Goal: Task Accomplishment & Management: Manage account settings

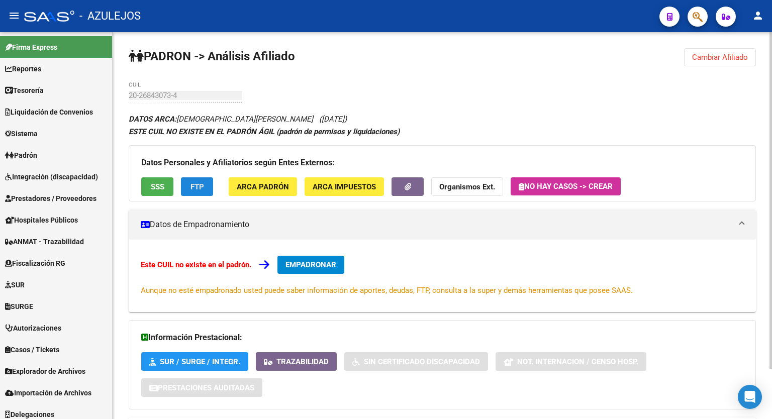
click at [195, 182] on span "FTP" at bounding box center [197, 186] width 14 height 9
click at [716, 59] on span "Cambiar Afiliado" at bounding box center [720, 57] width 56 height 9
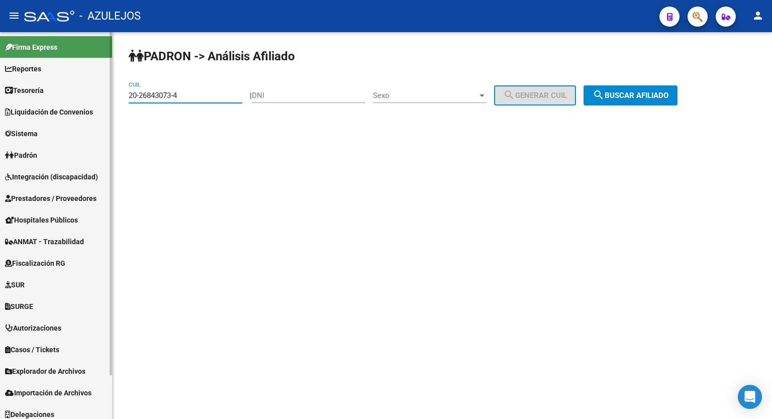
drag, startPoint x: 199, startPoint y: 94, endPoint x: 60, endPoint y: 93, distance: 138.7
click at [60, 93] on mat-sidenav-container "Firma Express Reportes Tablero de Control Ingresos Percibidos Análisis de todos…" at bounding box center [386, 225] width 772 height 387
paste input "95235242"
type input "20-95235242-4"
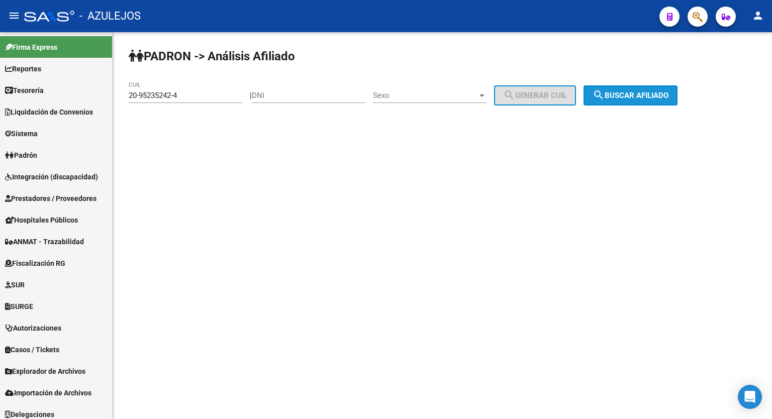
click at [640, 89] on button "search Buscar afiliado" at bounding box center [630, 95] width 94 height 20
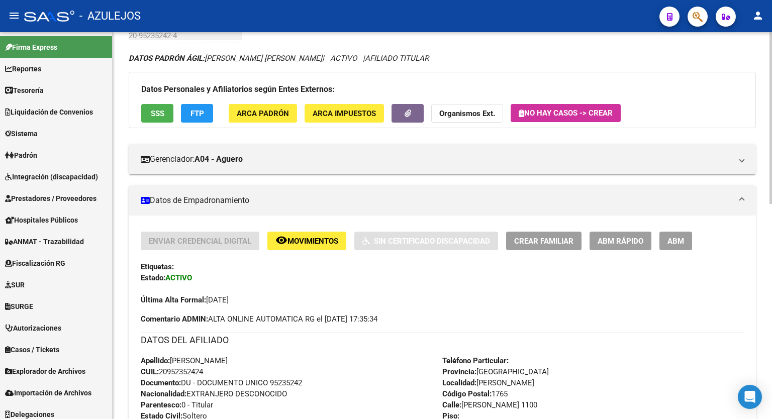
scroll to position [59, 0]
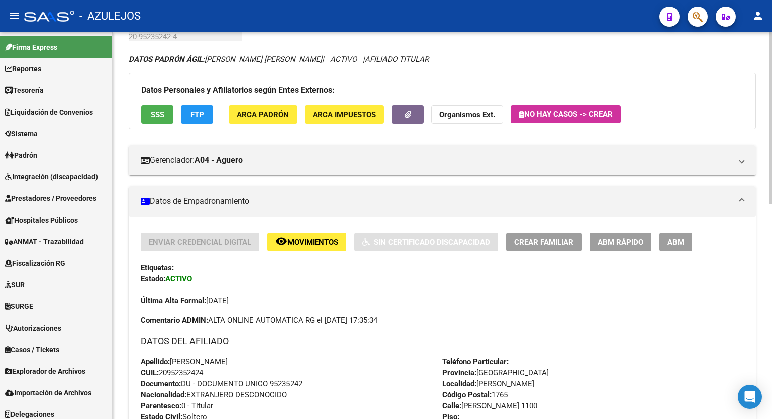
click at [771, 131] on div at bounding box center [770, 143] width 3 height 172
click at [675, 240] on span "ABM" at bounding box center [675, 242] width 17 height 9
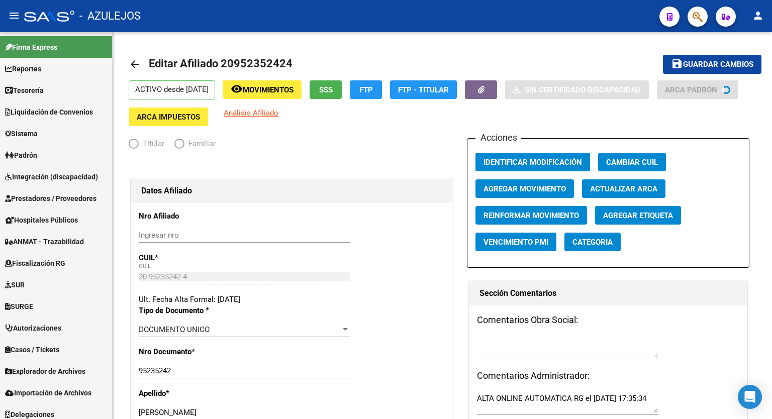
radio input "true"
type input "30-70912500-8"
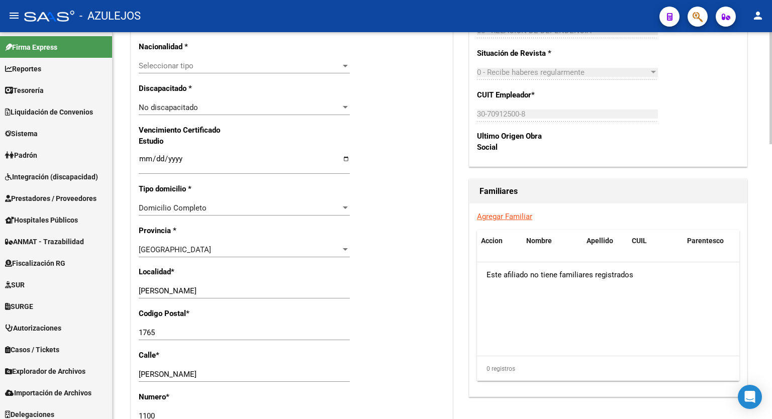
scroll to position [642, 0]
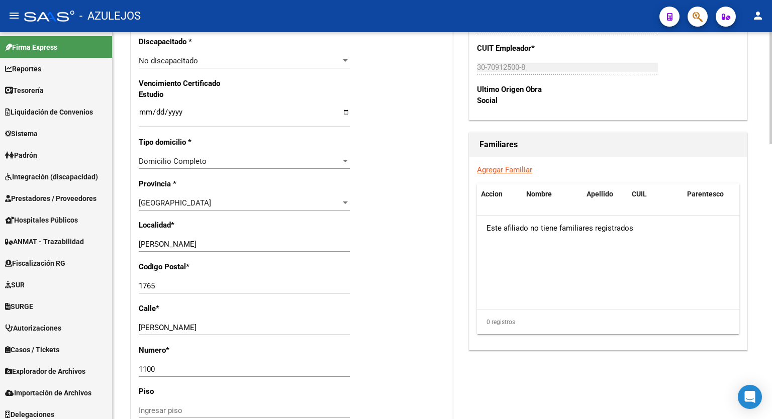
click at [771, 273] on div at bounding box center [770, 276] width 3 height 112
click at [506, 174] on link "Agregar Familiar" at bounding box center [504, 169] width 55 height 9
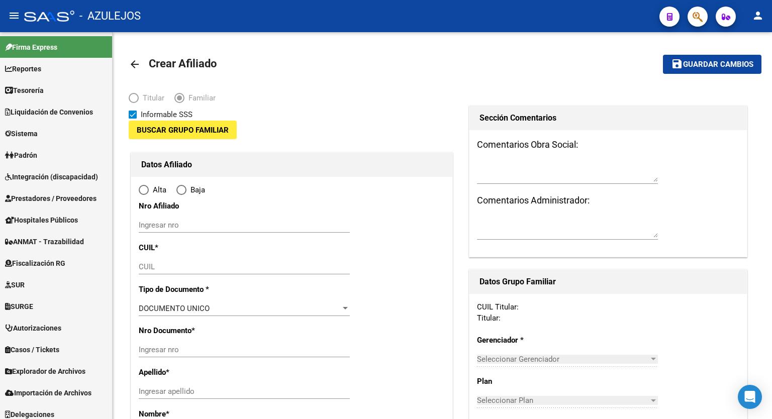
type input "30-70912500-8"
type input "[PERSON_NAME]"
type input "1765"
type input "[PERSON_NAME]"
type input "1100"
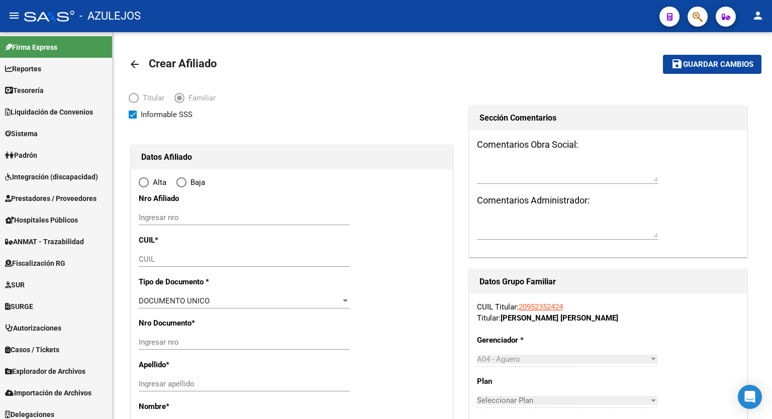
radio input "true"
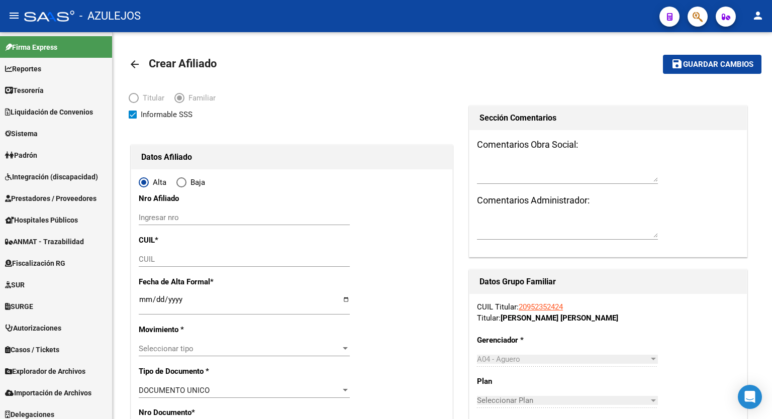
type input "30-70912500-8"
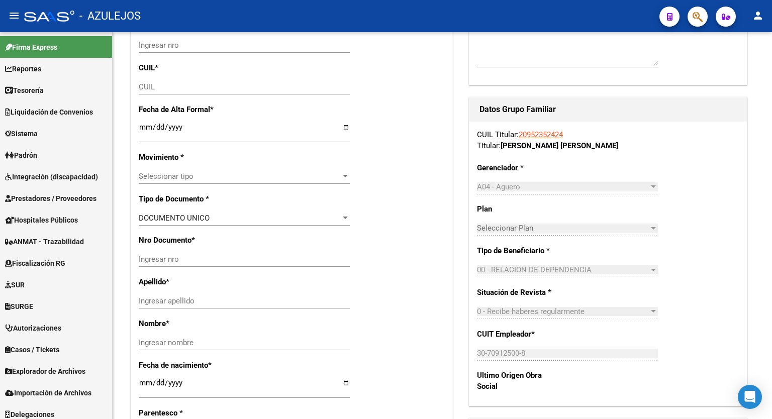
scroll to position [62, 0]
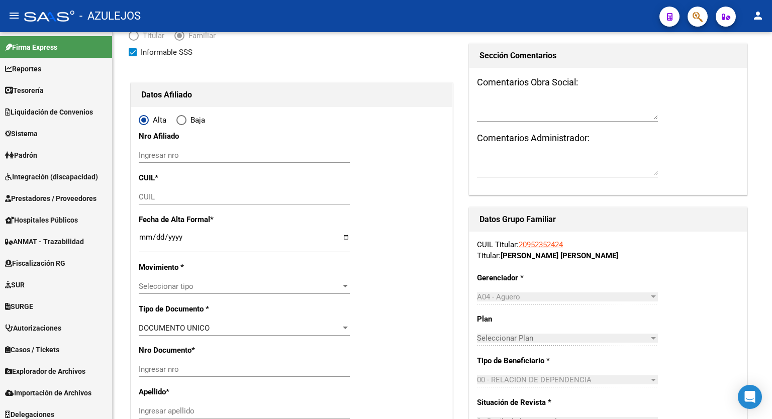
click at [771, 150] on div at bounding box center [770, 104] width 3 height 109
click at [234, 193] on input "CUIL" at bounding box center [244, 196] width 211 height 9
paste input "23-96125592-9"
type input "23-96125592-9"
type input "96125592"
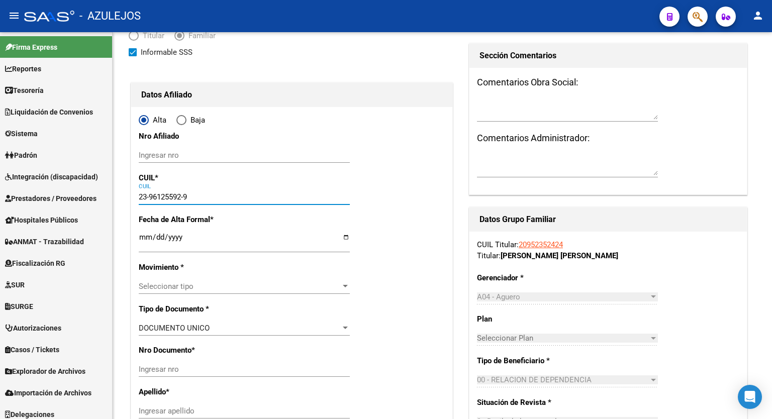
type input "[PERSON_NAME]"
type input "[DATE]"
type input "[PERSON_NAME]"
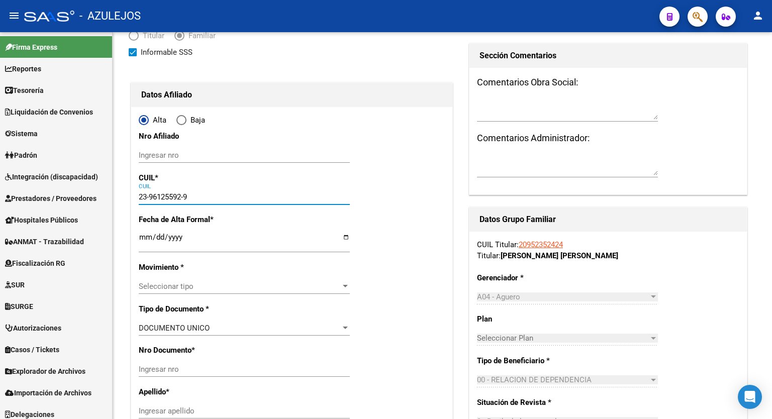
type input "1100"
type input "01"
type input "23-96125592-9"
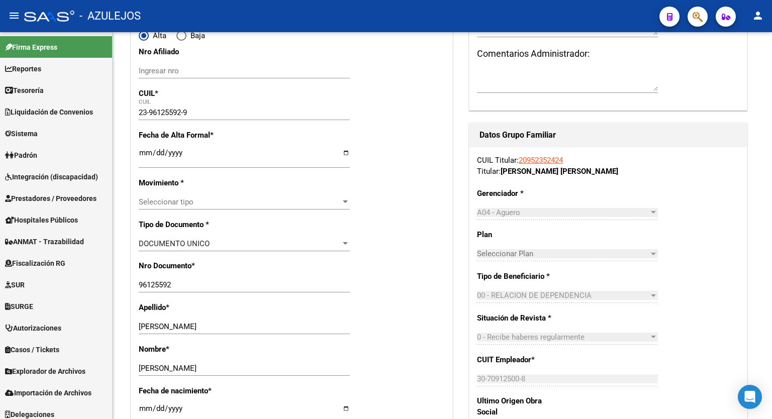
scroll to position [104, 0]
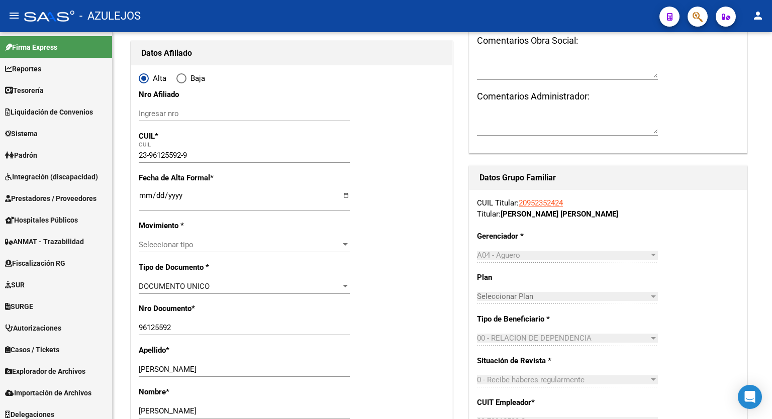
click at [771, 156] on div at bounding box center [770, 115] width 3 height 109
click at [344, 194] on input "Ingresar fecha" at bounding box center [244, 199] width 211 height 16
type input "[DATE]"
click at [346, 242] on div at bounding box center [345, 245] width 9 height 8
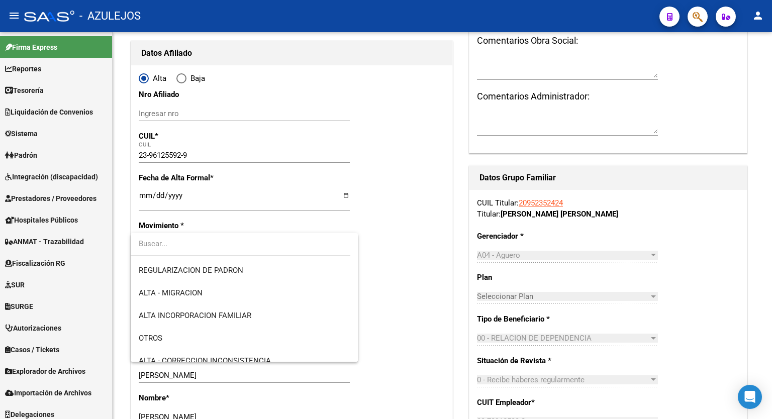
scroll to position [121, 0]
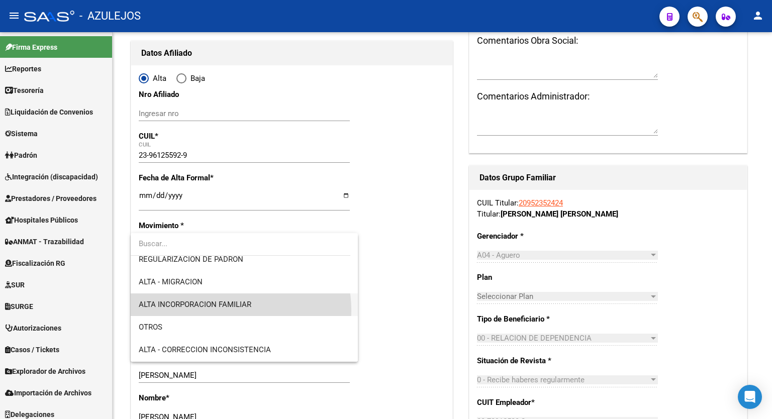
click at [220, 311] on span "ALTA INCORPORACION FAMILIAR" at bounding box center [244, 304] width 211 height 23
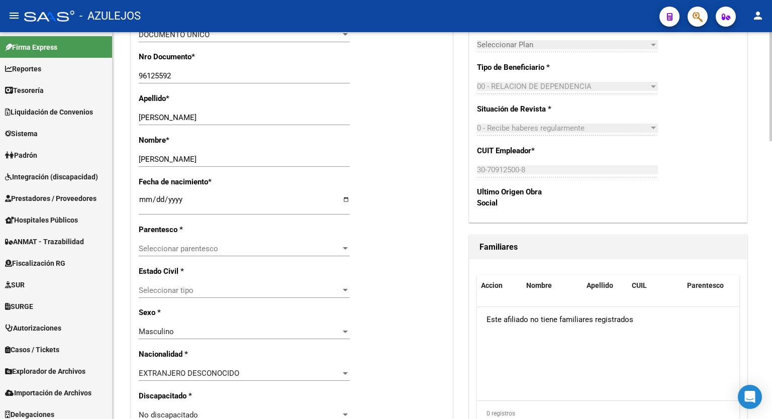
scroll to position [384, 0]
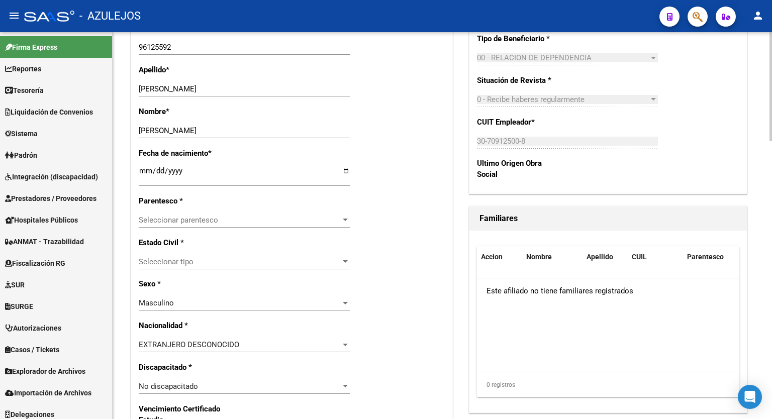
click at [771, 199] on div at bounding box center [770, 195] width 3 height 109
click at [344, 221] on div at bounding box center [345, 220] width 9 height 8
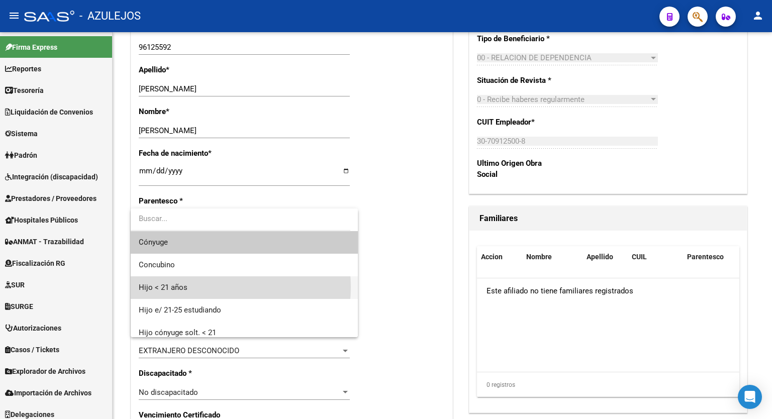
click at [201, 287] on span "Hijo < 21 años" at bounding box center [244, 287] width 211 height 23
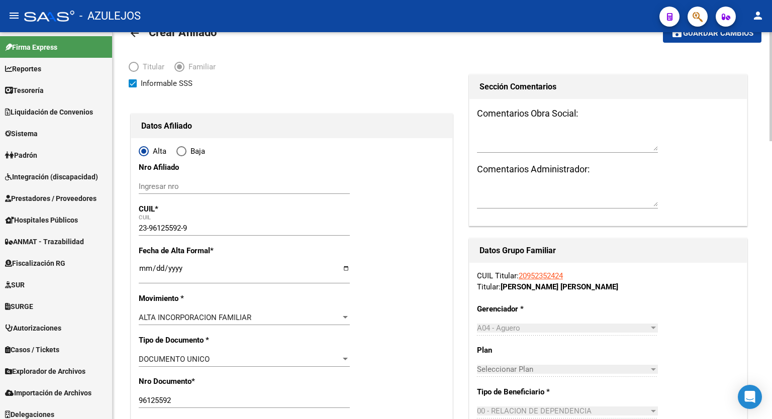
scroll to position [0, 0]
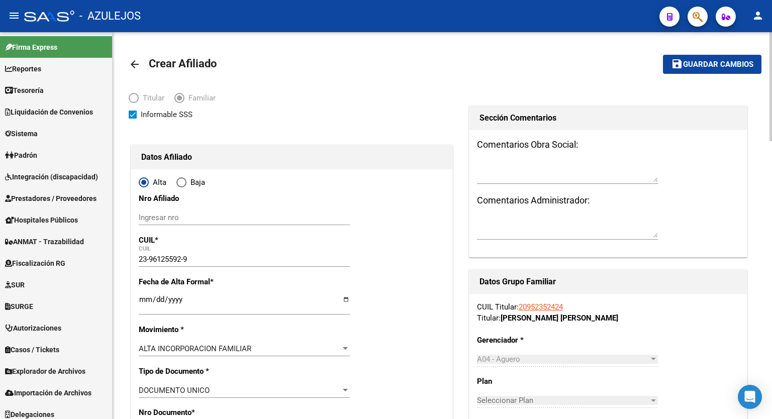
click at [771, 17] on div "menu - AZULEJOS person Firma Express Reportes Tablero de Control Ingresos Perci…" at bounding box center [386, 209] width 772 height 419
click at [701, 73] on button "save Guardar cambios" at bounding box center [712, 64] width 98 height 19
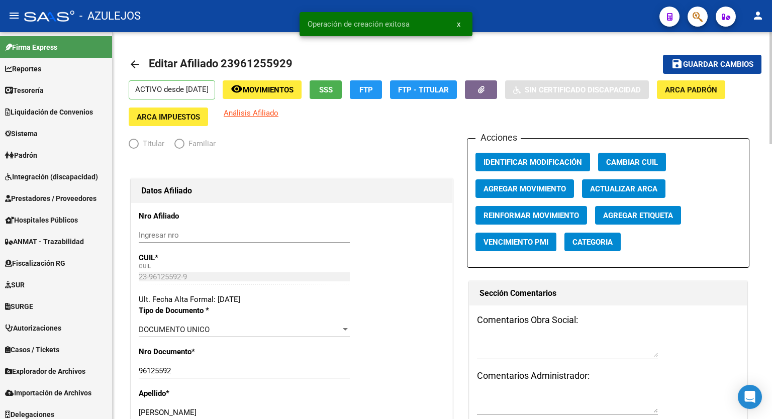
radio input "true"
type input "30-70912500-8"
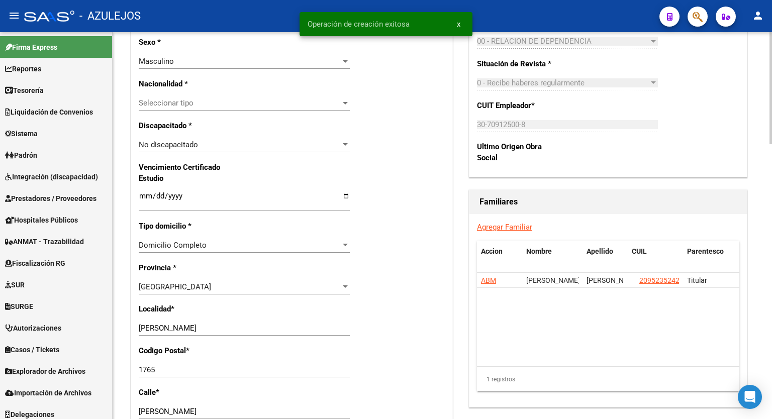
click at [771, 231] on div at bounding box center [770, 252] width 3 height 112
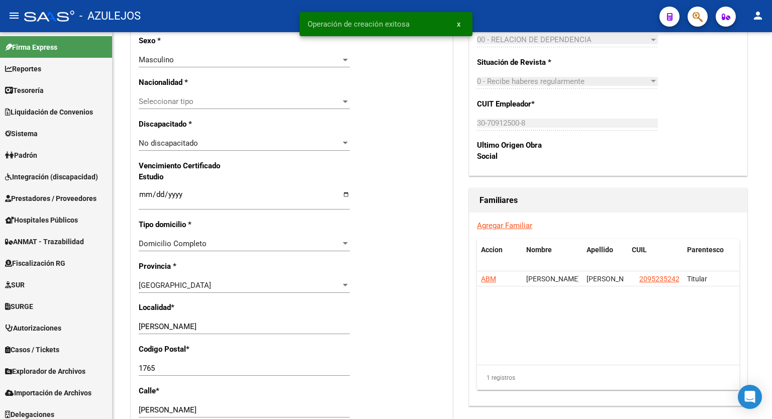
click at [511, 224] on link "Agregar Familiar" at bounding box center [504, 225] width 55 height 9
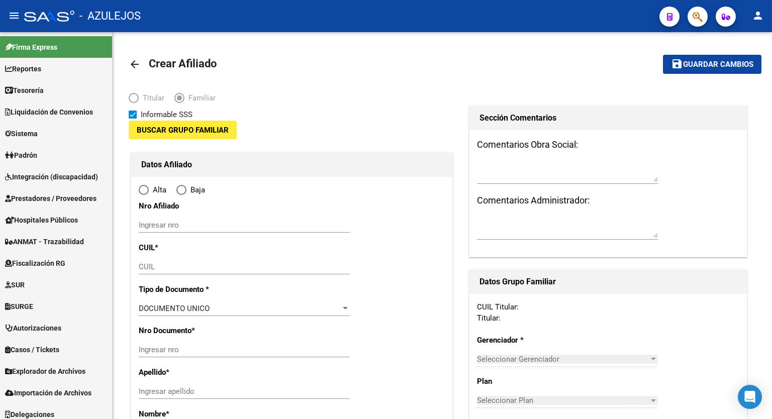
type input "30-70912500-8"
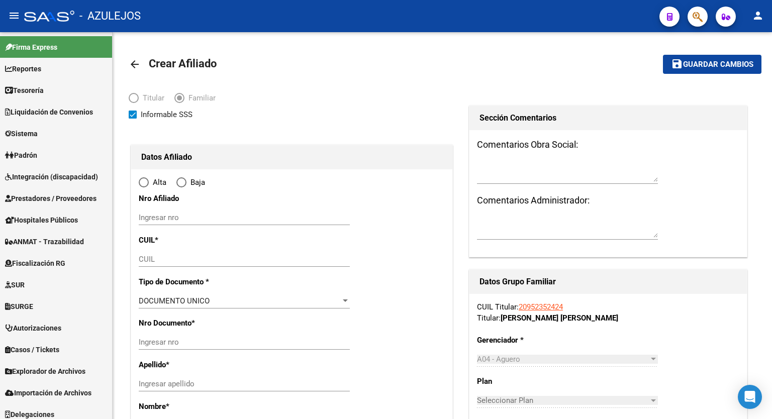
radio input "true"
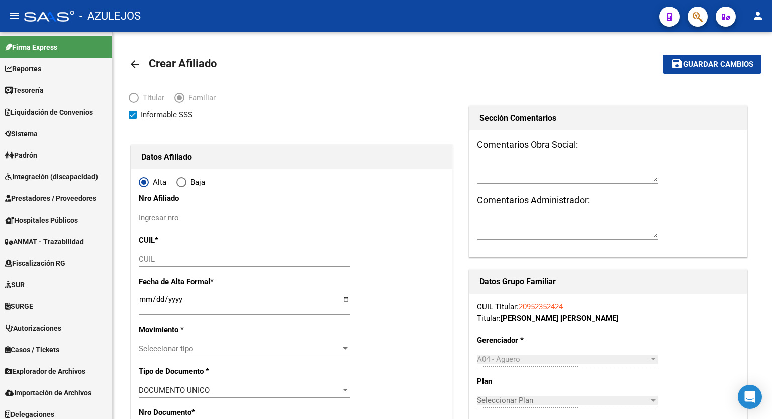
type input "[PERSON_NAME]"
type input "1765"
type input "[PERSON_NAME]"
type input "1100"
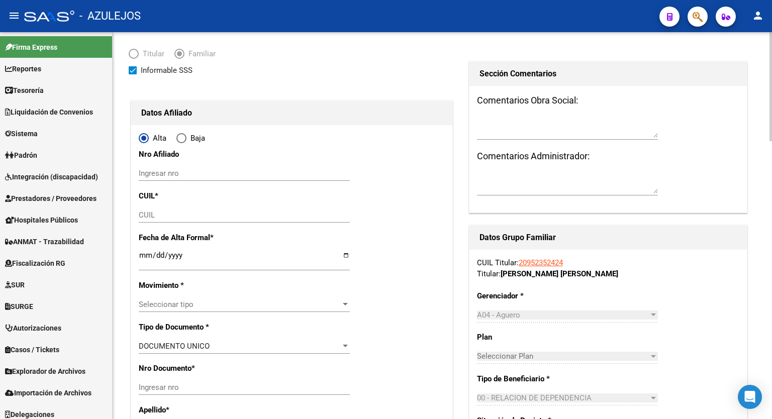
click at [771, 131] on div at bounding box center [770, 99] width 3 height 109
click at [185, 214] on input "CUIL" at bounding box center [244, 215] width 211 height 9
paste input "23-58202130-9"
type input "23-58202130-9"
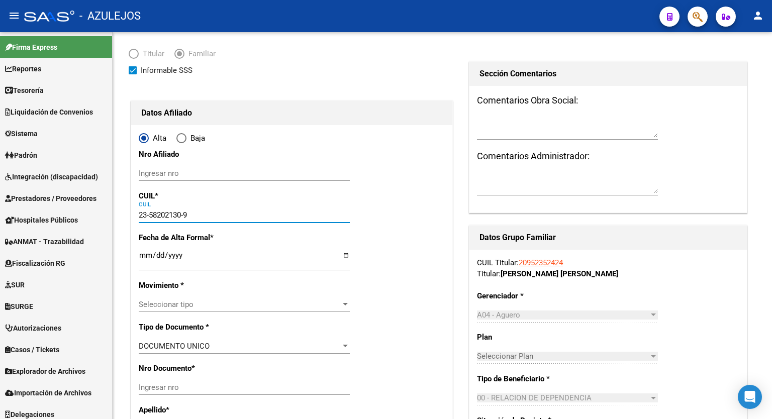
type input "58202130"
type input "[PERSON_NAME]"
type input "[DATE]"
type input "[PERSON_NAME]"
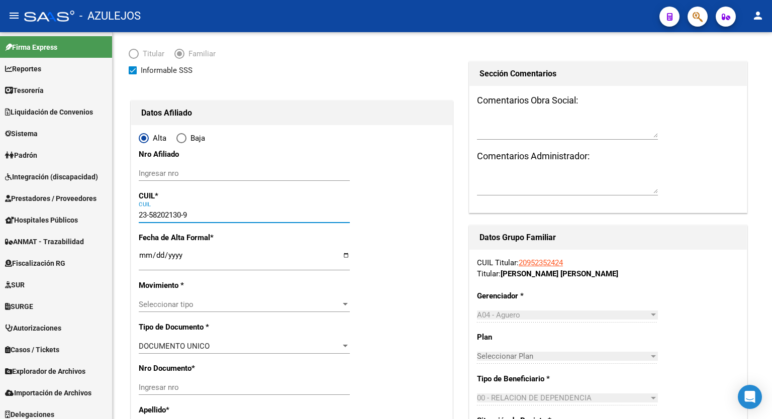
type input "[PERSON_NAME]"
type input "1100"
type input "23-58202130-9"
click at [347, 255] on input "Ingresar fecha" at bounding box center [244, 259] width 211 height 16
type input "[DATE]"
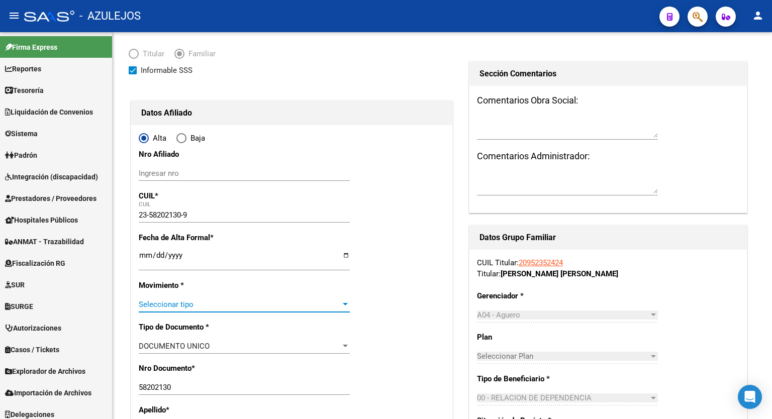
click at [344, 305] on div at bounding box center [345, 304] width 5 height 3
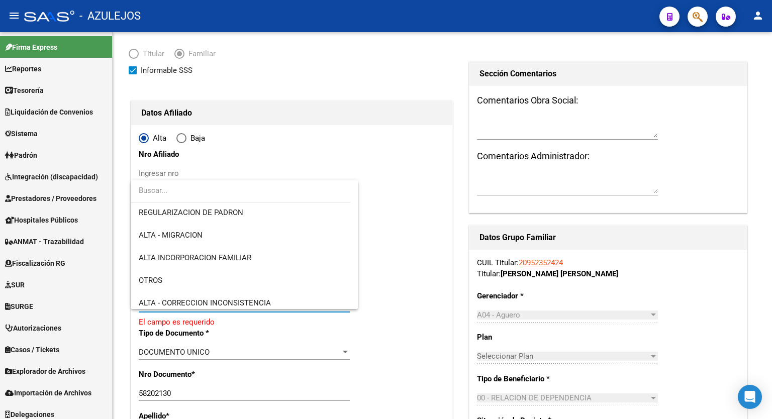
scroll to position [121, 0]
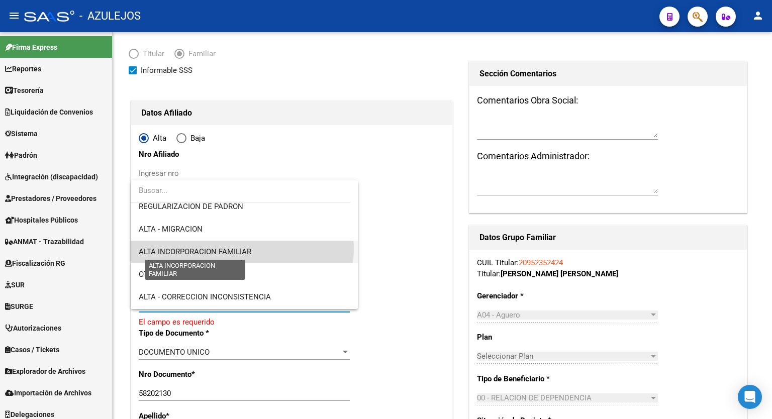
click at [242, 249] on span "ALTA INCORPORACION FAMILIAR" at bounding box center [195, 251] width 113 height 9
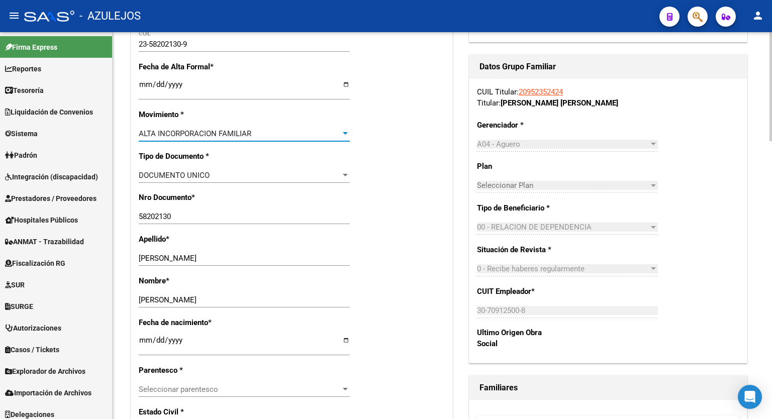
scroll to position [282, 0]
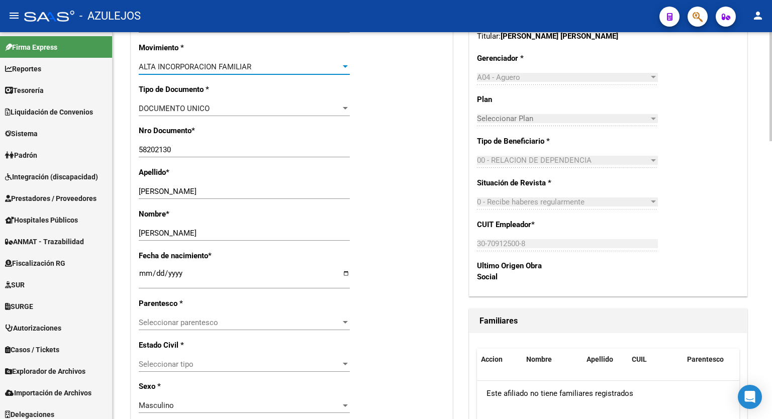
click at [771, 205] on div at bounding box center [770, 166] width 3 height 109
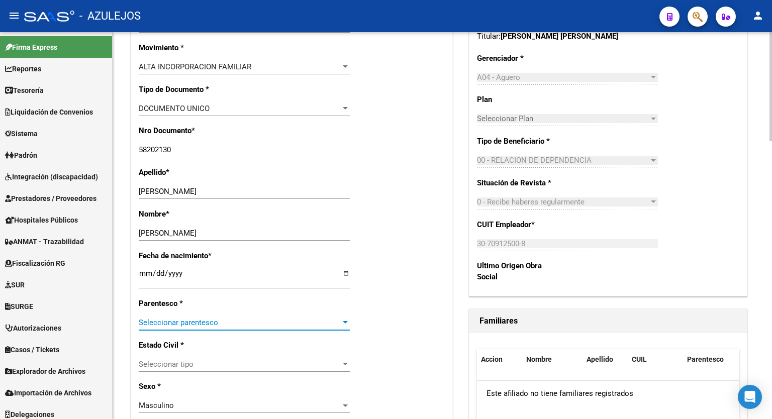
click at [350, 319] on div at bounding box center [345, 323] width 9 height 8
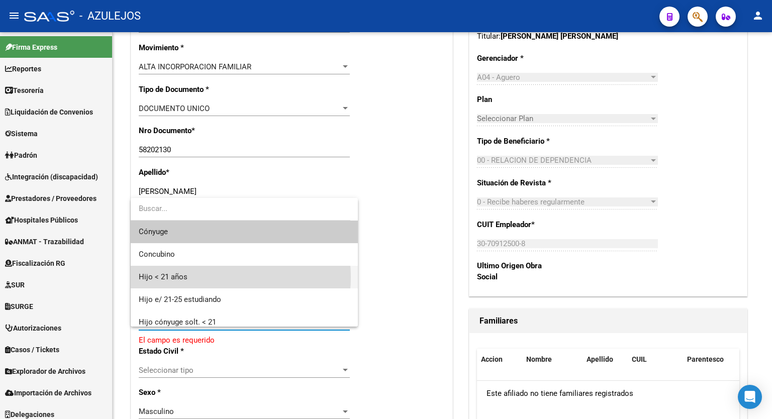
click at [198, 277] on span "Hijo < 21 años" at bounding box center [244, 277] width 211 height 23
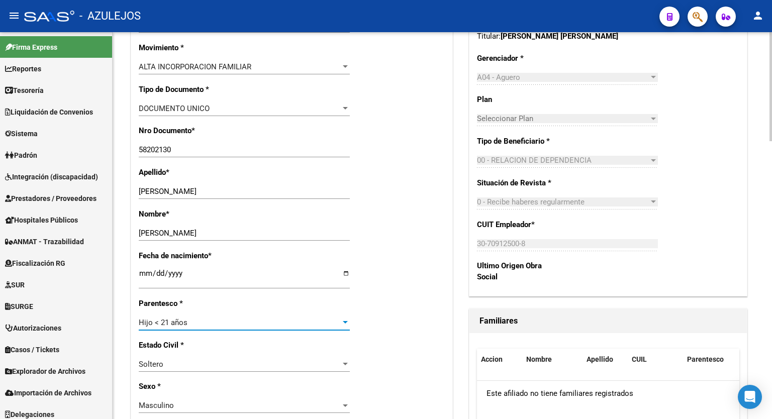
scroll to position [0, 0]
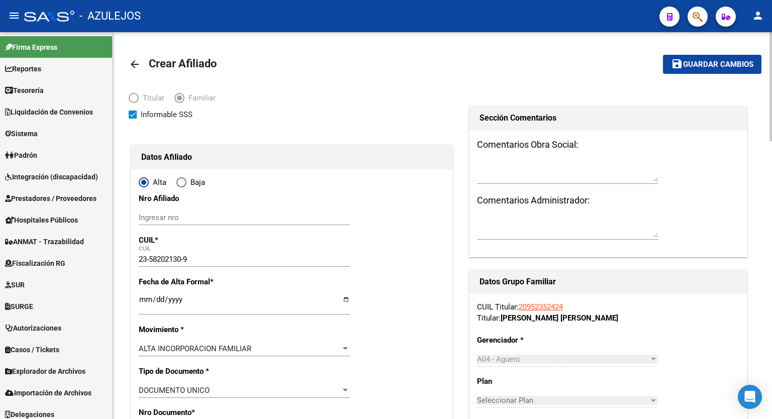
click at [726, 58] on button "save Guardar cambios" at bounding box center [712, 64] width 98 height 19
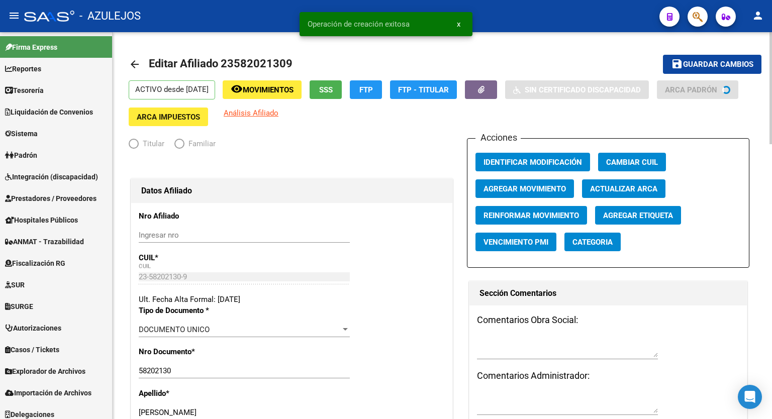
radio input "true"
type input "30-70912500-8"
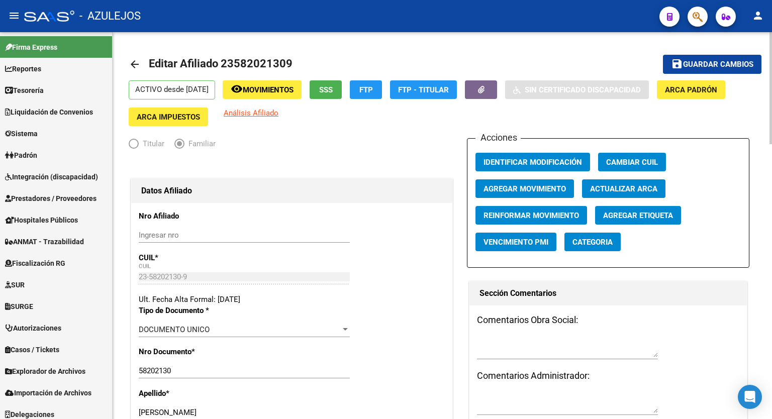
click at [409, 55] on mat-toolbar-row "arrow_back Editar Afiliado 23582021309" at bounding box center [373, 64] width 489 height 32
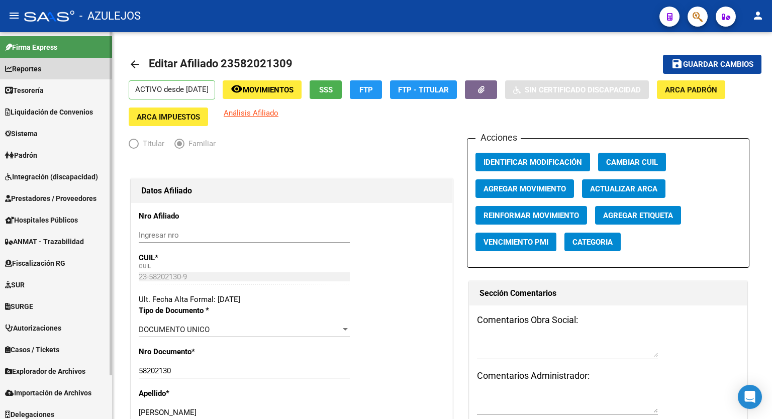
click at [46, 75] on link "Reportes" at bounding box center [56, 69] width 112 height 22
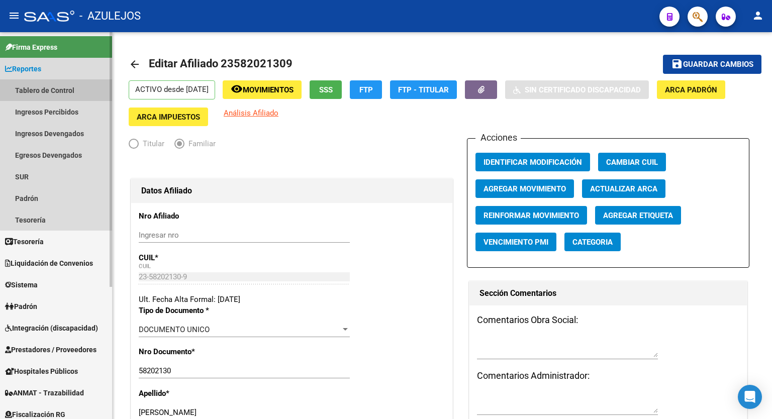
click at [56, 88] on link "Tablero de Control" at bounding box center [56, 90] width 112 height 22
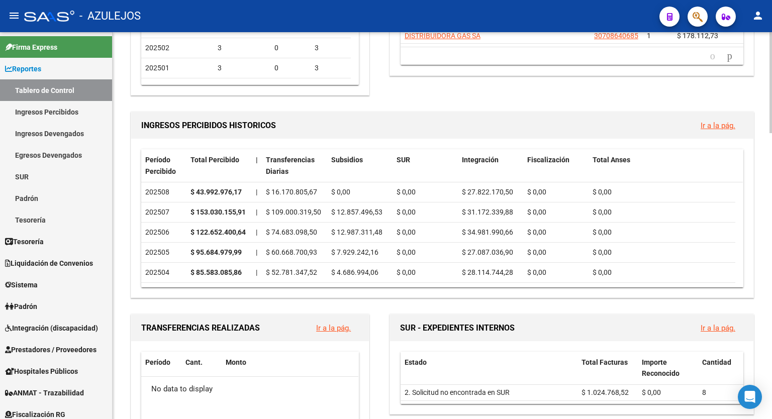
scroll to position [250, 0]
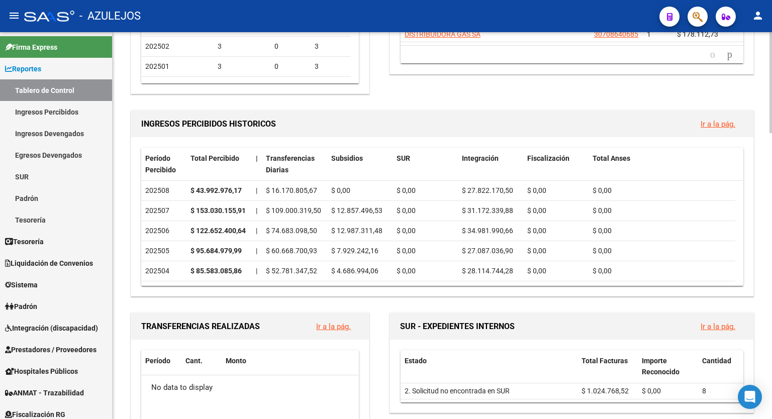
click at [771, 151] on div at bounding box center [770, 147] width 3 height 101
click at [720, 124] on link "Ir a la pág." at bounding box center [717, 124] width 35 height 9
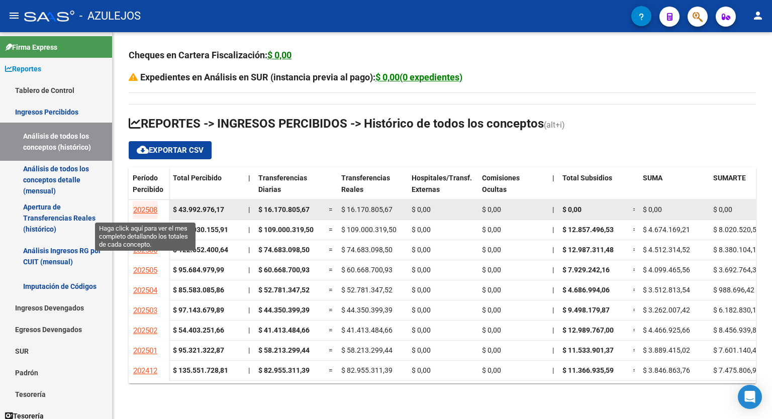
click at [146, 208] on span "202508" at bounding box center [145, 210] width 24 height 9
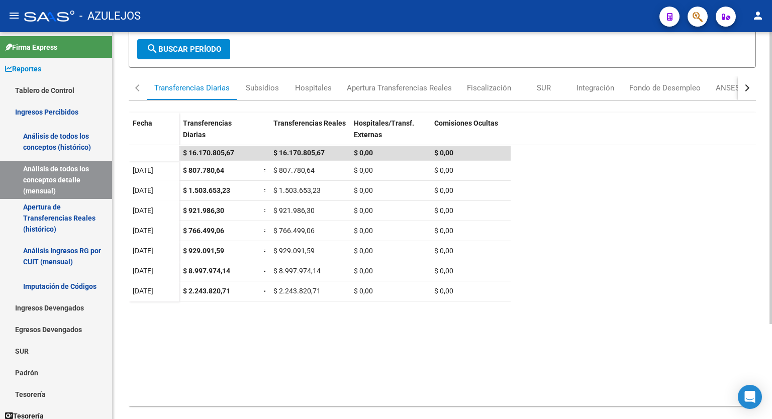
scroll to position [126, 0]
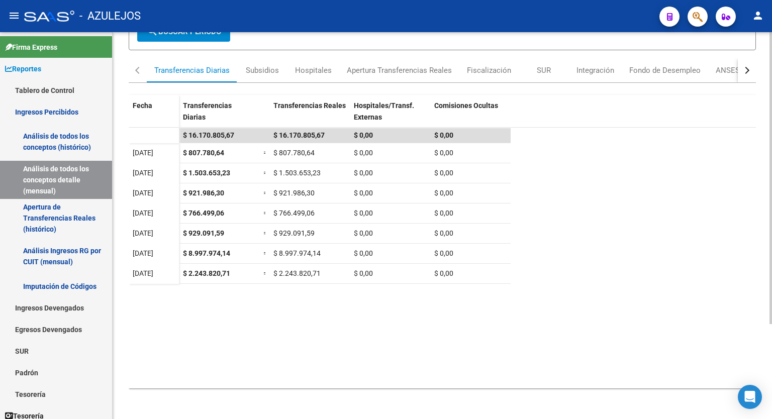
click at [771, 244] on div at bounding box center [770, 272] width 3 height 292
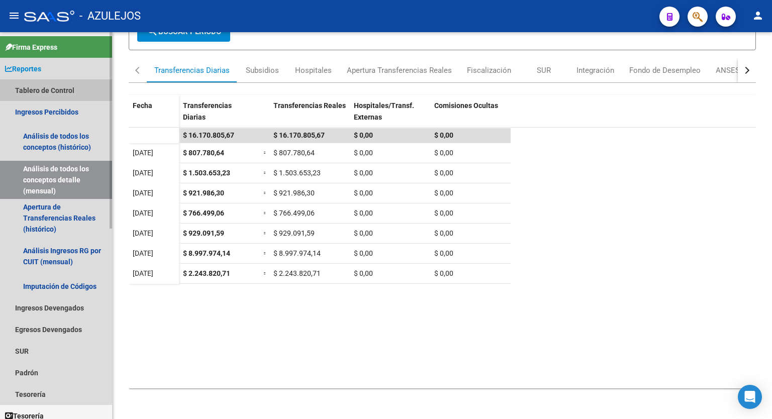
click at [52, 87] on link "Tablero de Control" at bounding box center [56, 90] width 112 height 22
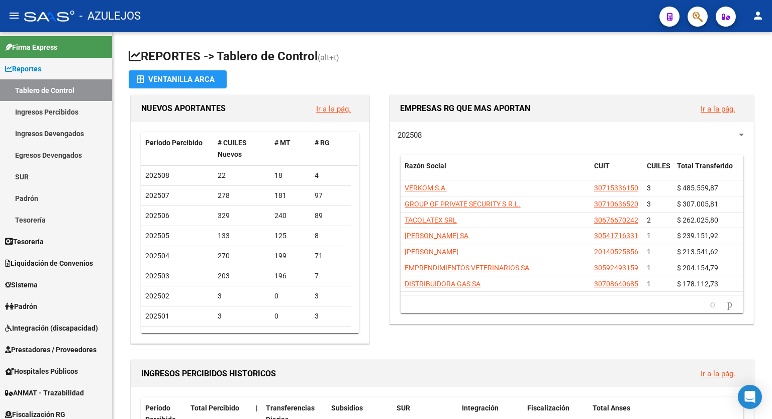
click at [425, 86] on app-file-import-inline "Ventanilla ARCA" at bounding box center [442, 79] width 627 height 18
click at [470, 64] on h1 "REPORTES -> Tablero de Control (alt+t)" at bounding box center [442, 57] width 627 height 18
click at [473, 74] on app-file-import-inline "Ventanilla ARCA" at bounding box center [442, 79] width 627 height 18
click at [514, 57] on h1 "REPORTES -> Tablero de Control (alt+t)" at bounding box center [442, 57] width 627 height 18
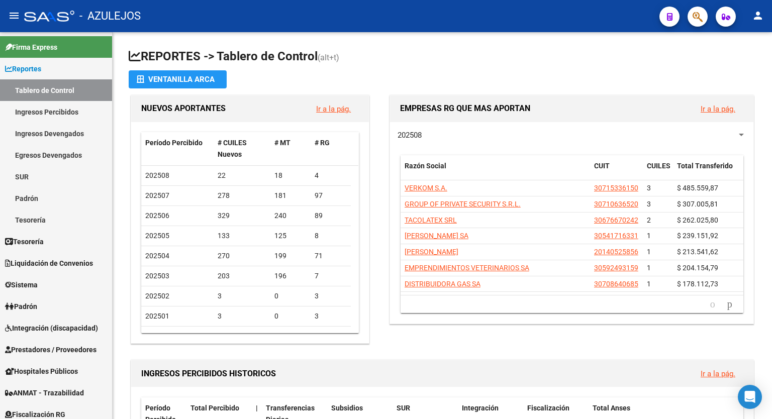
click at [554, 61] on h1 "REPORTES -> Tablero de Control (alt+t)" at bounding box center [442, 57] width 627 height 18
click at [530, 48] on h1 "REPORTES -> Tablero de Control (alt+t)" at bounding box center [442, 57] width 627 height 18
click at [479, 57] on h1 "REPORTES -> Tablero de Control (alt+t)" at bounding box center [442, 57] width 627 height 18
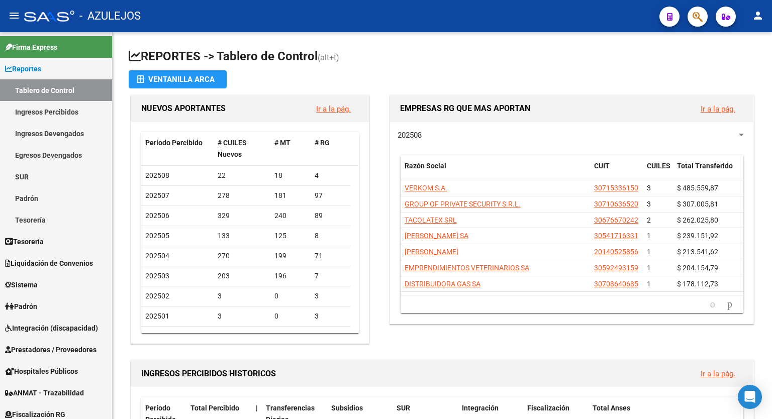
click at [513, 56] on h1 "REPORTES -> Tablero de Control (alt+t)" at bounding box center [442, 57] width 627 height 18
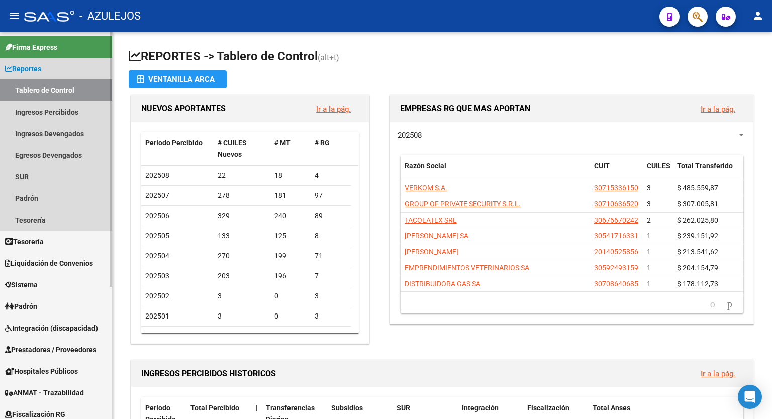
click at [25, 71] on span "Reportes" at bounding box center [23, 68] width 36 height 11
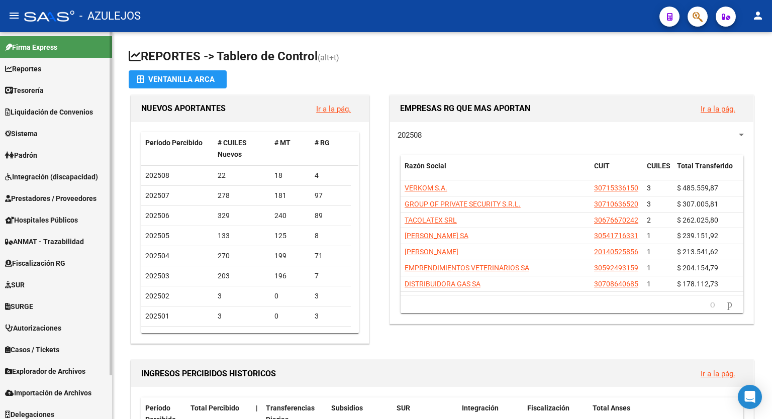
click at [31, 301] on span "SURGE" at bounding box center [19, 306] width 28 height 11
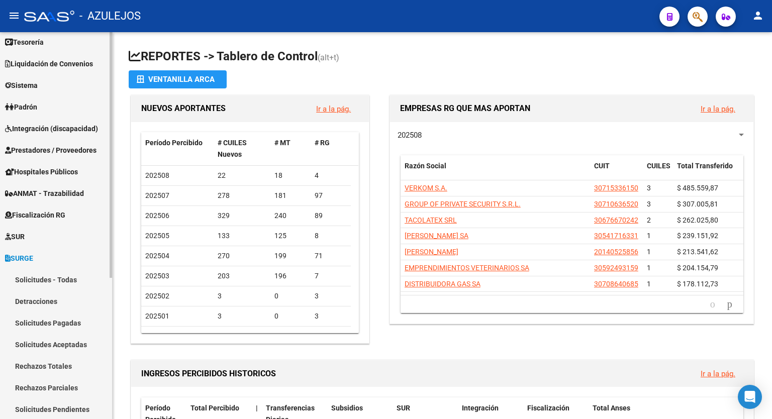
scroll to position [65, 0]
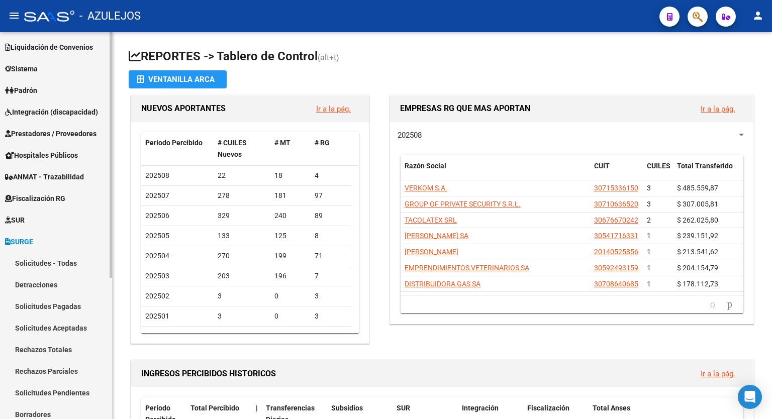
click at [115, 310] on mat-sidenav-container "Firma Express Reportes Tablero de Control Ingresos Percibidos Análisis de todos…" at bounding box center [386, 225] width 772 height 387
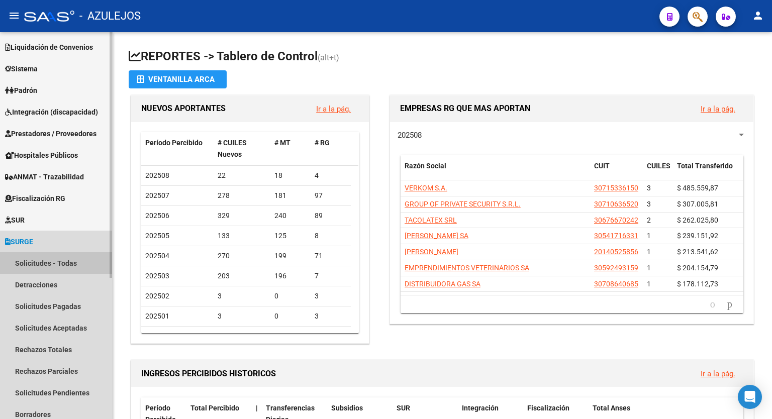
click at [54, 263] on link "Solicitudes - Todas" at bounding box center [56, 263] width 112 height 22
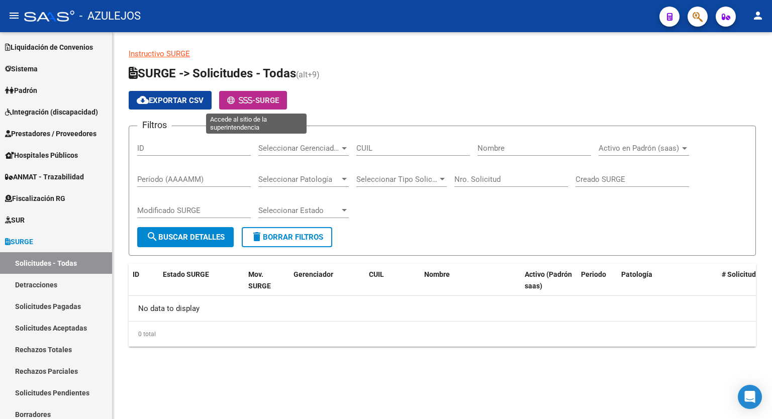
click at [263, 103] on span "SURGE" at bounding box center [267, 100] width 24 height 9
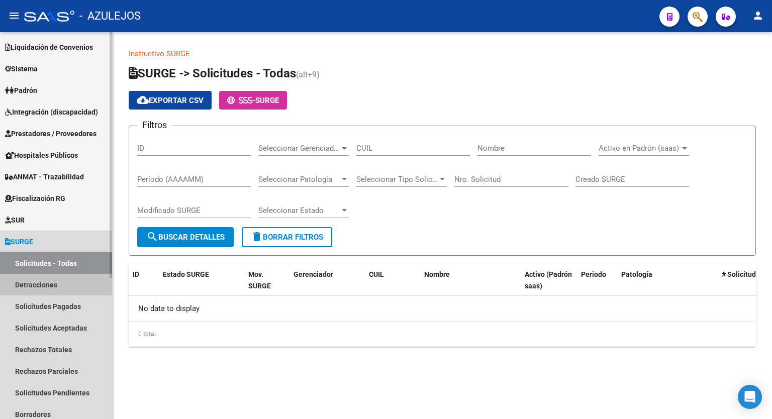
click at [40, 280] on link "Detracciones" at bounding box center [56, 285] width 112 height 22
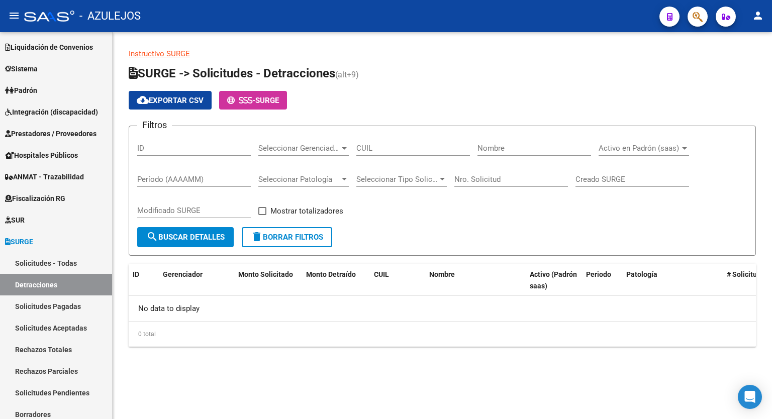
drag, startPoint x: 185, startPoint y: 246, endPoint x: 193, endPoint y: 242, distance: 9.0
click at [193, 242] on form "Filtros ID Seleccionar Gerenciador Seleccionar Gerenciador CUIL Nombre Activo e…" at bounding box center [442, 191] width 627 height 130
click at [207, 234] on span "search Buscar Detalles" at bounding box center [185, 237] width 78 height 9
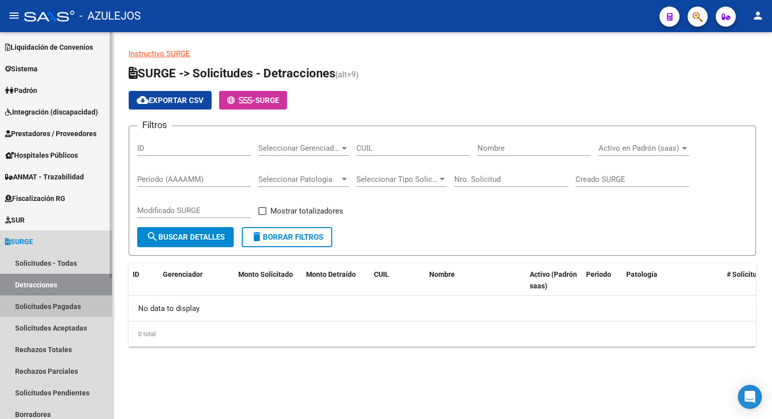
click at [58, 306] on link "Solicitudes Pagadas" at bounding box center [56, 306] width 112 height 22
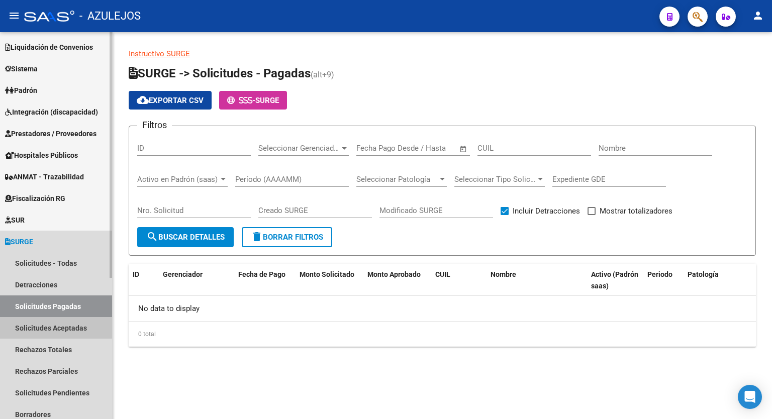
click at [51, 324] on link "Solicitudes Aceptadas" at bounding box center [56, 328] width 112 height 22
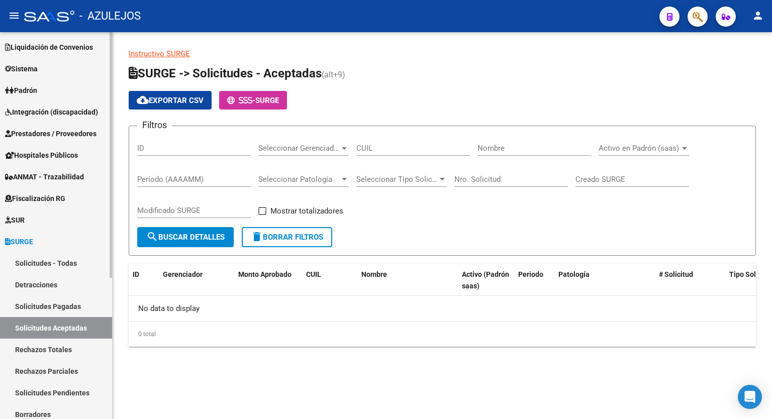
click at [44, 350] on link "Rechazos Totales" at bounding box center [56, 350] width 112 height 22
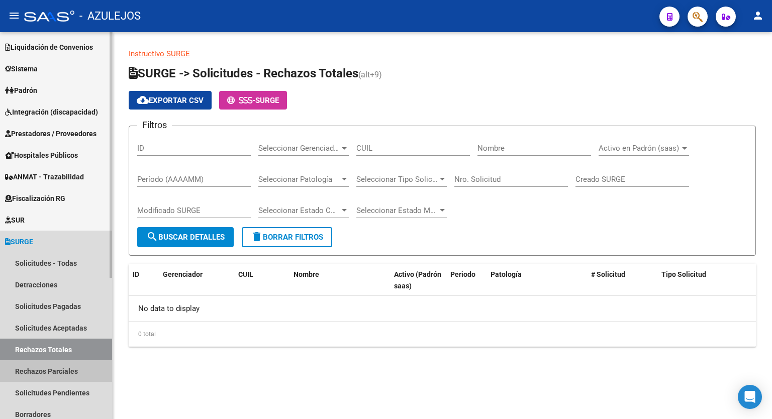
click at [44, 366] on link "Rechazos Parciales" at bounding box center [56, 371] width 112 height 22
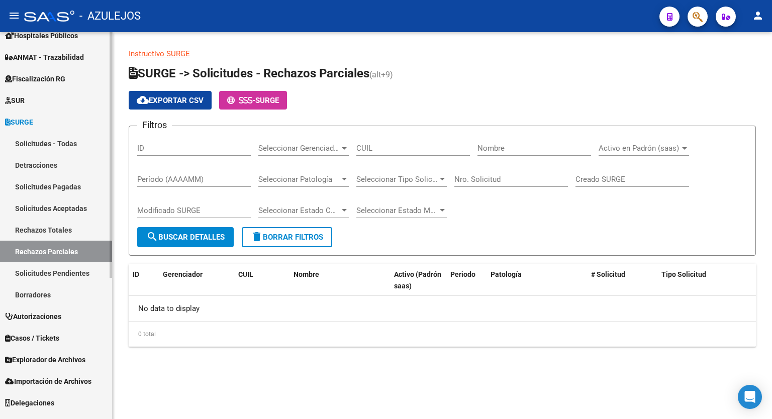
scroll to position [187, 0]
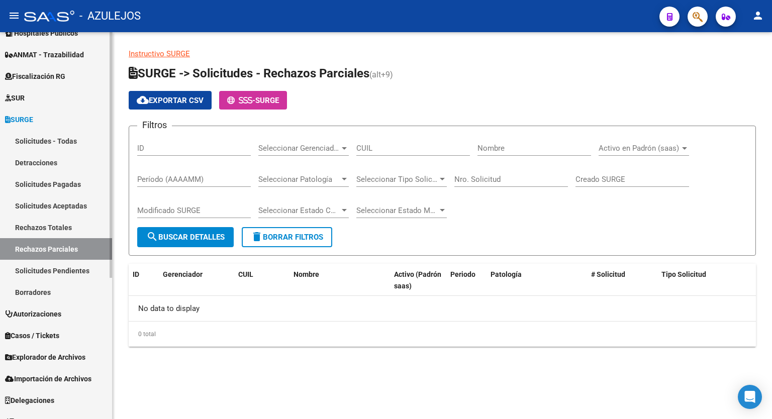
click at [114, 382] on mat-sidenav-container "Firma Express Reportes Tablero de Control Ingresos Percibidos Análisis de todos…" at bounding box center [386, 225] width 772 height 387
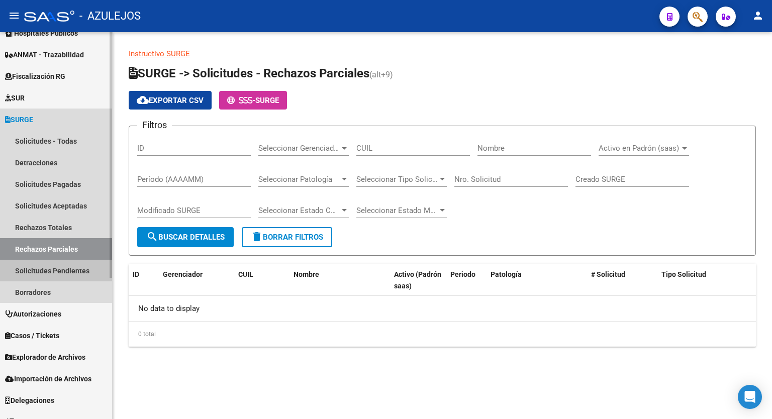
click at [52, 271] on link "Solicitudes Pendientes" at bounding box center [56, 271] width 112 height 22
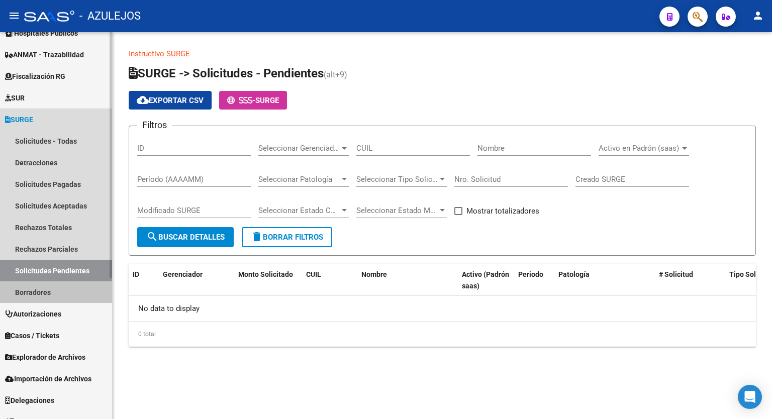
click at [38, 286] on link "Borradores" at bounding box center [56, 292] width 112 height 22
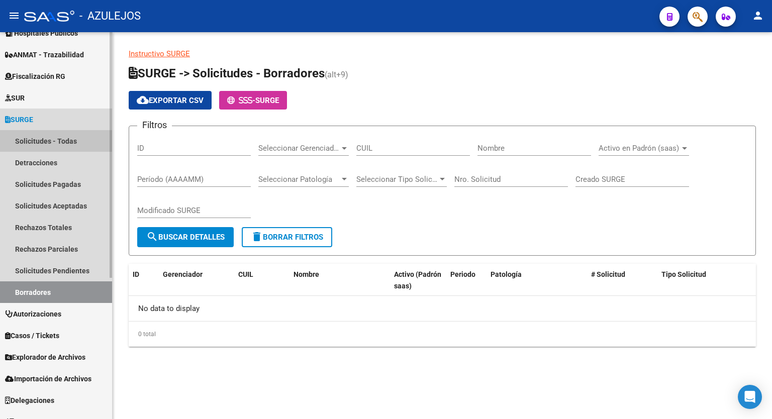
click at [46, 145] on link "Solicitudes - Todas" at bounding box center [56, 141] width 112 height 22
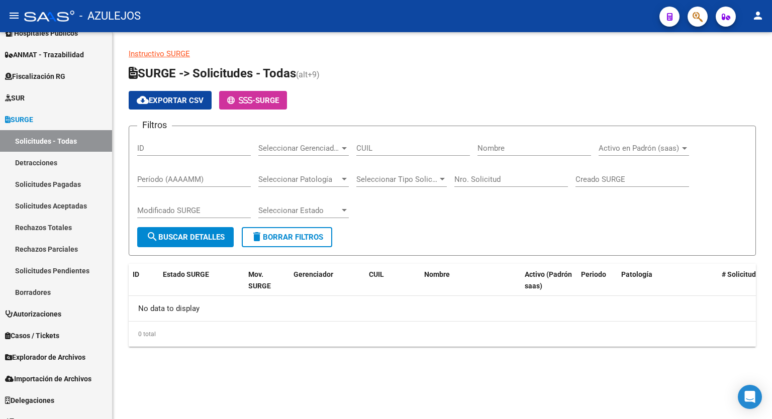
click at [404, 366] on div "Instructivo SURGE SURGE -> Solicitudes - Todas (alt+9) cloud_download Exportar …" at bounding box center [442, 205] width 659 height 347
click at [446, 71] on h1 "SURGE -> Solicitudes - Todas (alt+9)" at bounding box center [442, 74] width 627 height 18
click at [348, 357] on div "Instructivo SURGE SURGE -> Solicitudes - Todas (alt+9) cloud_download Exportar …" at bounding box center [442, 205] width 659 height 347
click at [468, 57] on p "Instructivo SURGE" at bounding box center [442, 53] width 627 height 11
click at [473, 38] on div "Instructivo SURGE SURGE -> Solicitudes - Todas (alt+9) cloud_download Exportar …" at bounding box center [442, 205] width 659 height 347
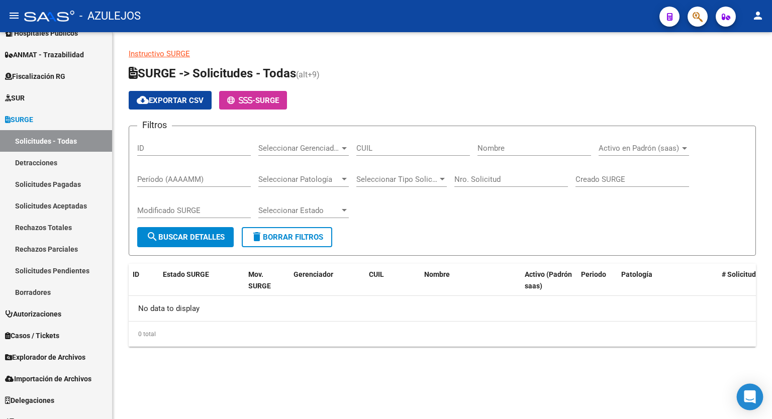
click at [754, 396] on icon "Open Intercom Messenger" at bounding box center [750, 396] width 12 height 13
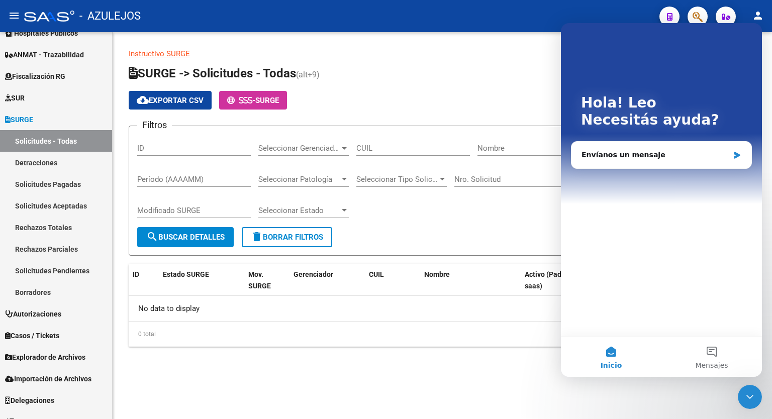
click at [440, 372] on div "Instructivo SURGE SURGE -> Solicitudes - Todas (alt+9) cloud_download Exportar …" at bounding box center [442, 205] width 659 height 347
click at [460, 50] on p "Instructivo SURGE" at bounding box center [442, 53] width 627 height 11
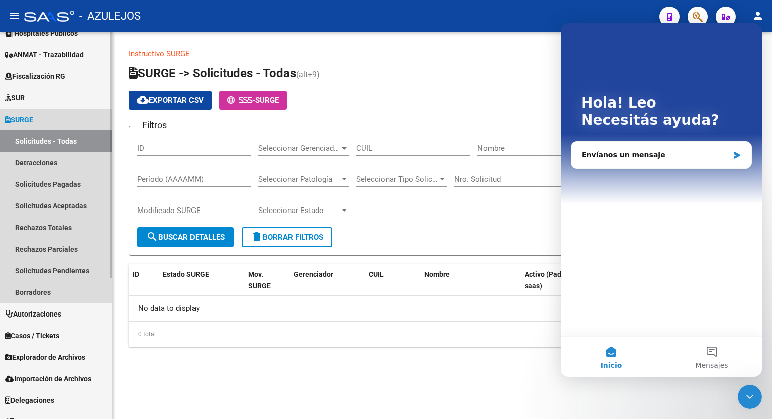
click at [33, 123] on span "SURGE" at bounding box center [19, 119] width 28 height 11
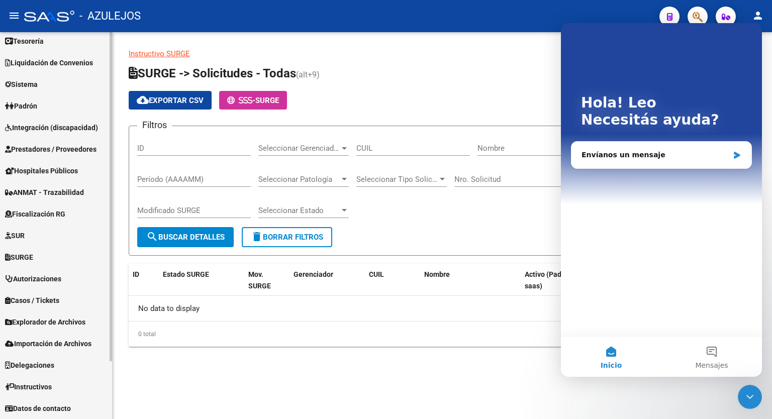
scroll to position [49, 0]
click at [392, 71] on h1 "SURGE -> Solicitudes - Todas (alt+9)" at bounding box center [442, 74] width 627 height 18
click at [756, 394] on div "Cerrar Intercom Messenger" at bounding box center [750, 397] width 24 height 24
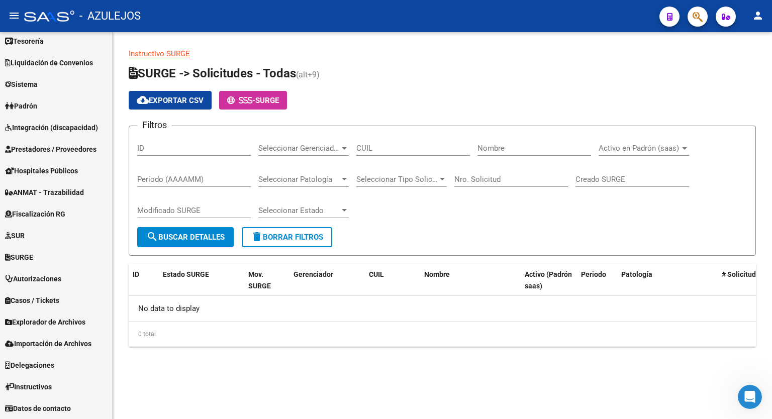
scroll to position [0, 0]
click at [426, 60] on div "Instructivo SURGE SURGE -> Solicitudes - Todas (alt+9) cloud_download Exportar …" at bounding box center [442, 197] width 627 height 298
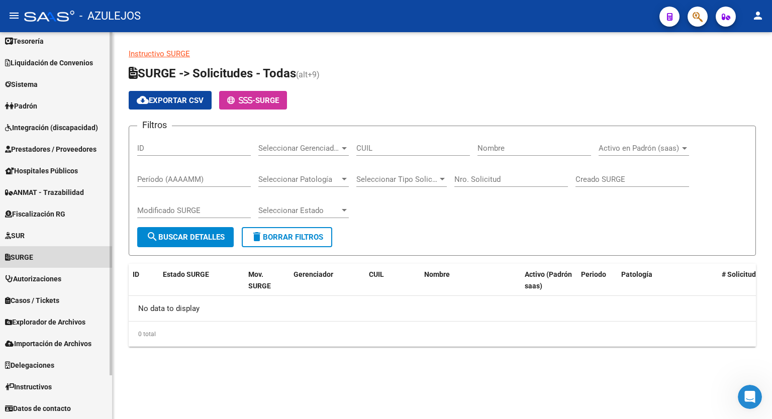
click at [41, 254] on link "SURGE" at bounding box center [56, 257] width 112 height 22
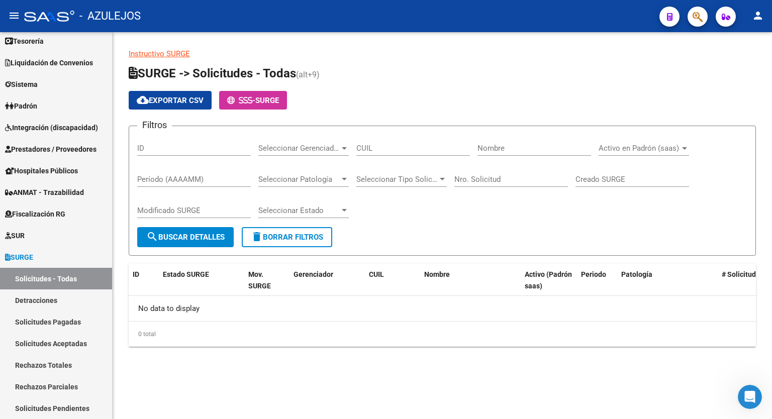
click at [158, 53] on link "Instructivo SURGE" at bounding box center [159, 53] width 61 height 9
click at [422, 69] on h1 "SURGE -> Solicitudes - Todas (alt+9)" at bounding box center [442, 74] width 627 height 18
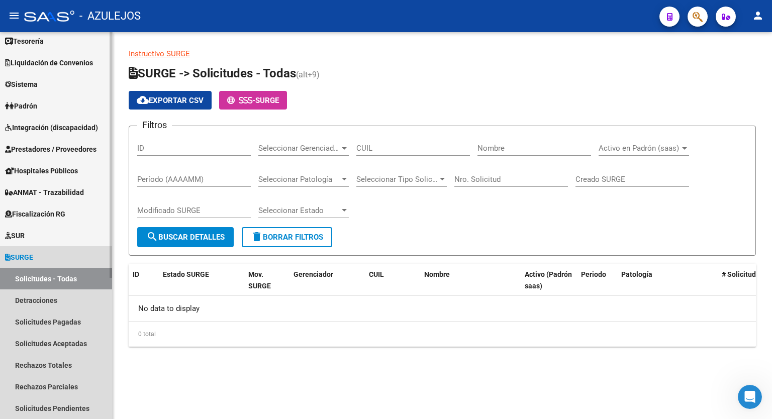
click at [33, 259] on span "SURGE" at bounding box center [19, 257] width 28 height 11
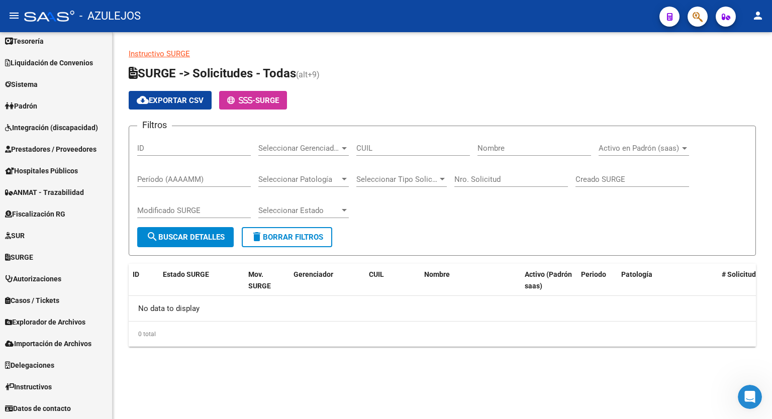
click at [502, 72] on h1 "SURGE -> Solicitudes - Todas (alt+9)" at bounding box center [442, 74] width 627 height 18
click at [386, 93] on div "cloud_download Exportar CSV - SURGE" at bounding box center [442, 100] width 627 height 19
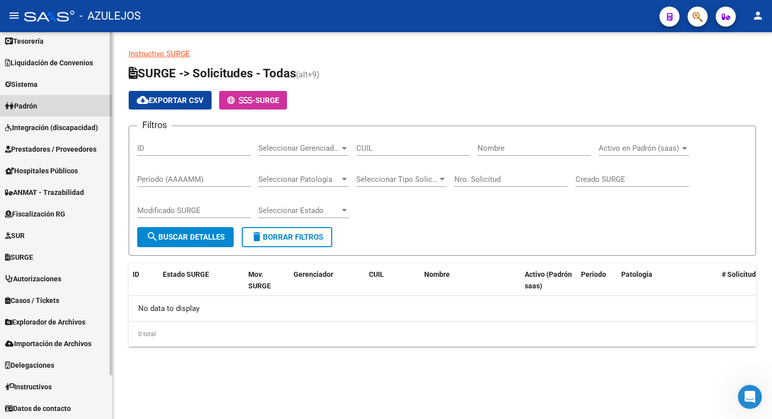
click at [36, 113] on link "Padrón" at bounding box center [56, 106] width 112 height 22
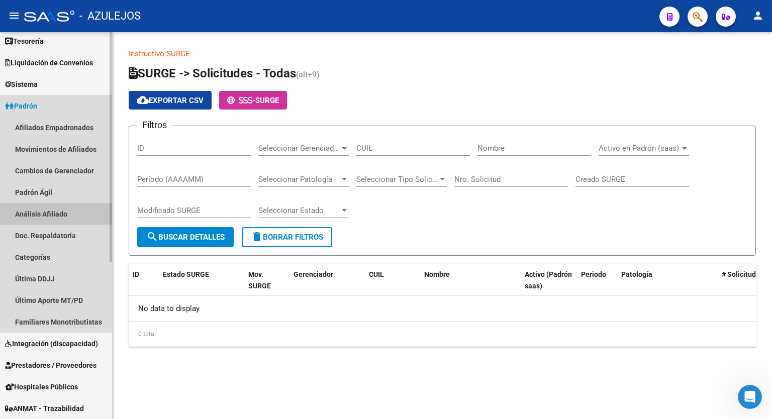
click at [40, 211] on link "Análisis Afiliado" at bounding box center [56, 214] width 112 height 22
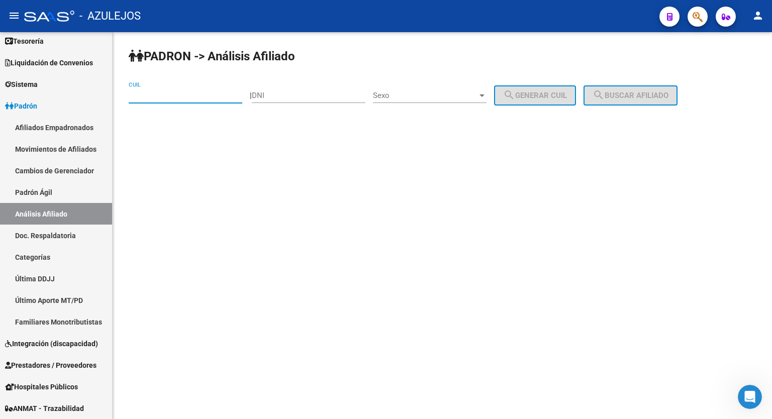
click at [183, 94] on input "CUIL" at bounding box center [186, 95] width 114 height 9
type input "20-42733876-3"
click at [645, 100] on button "search Buscar afiliado" at bounding box center [630, 95] width 94 height 20
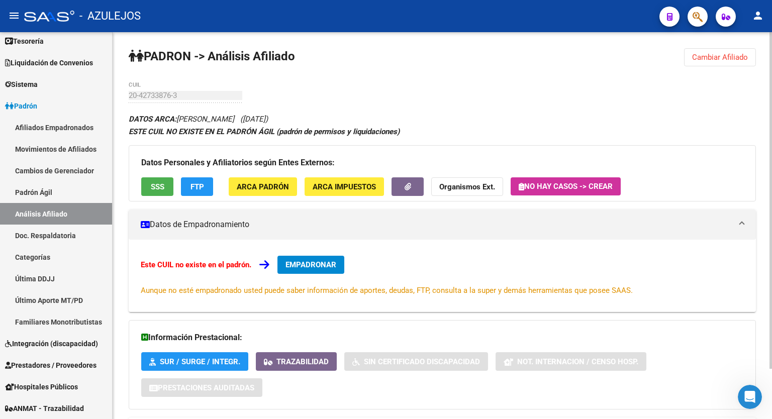
click at [467, 89] on div "PADRON -> Análisis Afiliado Cambiar Afiliado 20-42733876-3 CUIL DATOS ARCA: [PE…" at bounding box center [442, 254] width 659 height 445
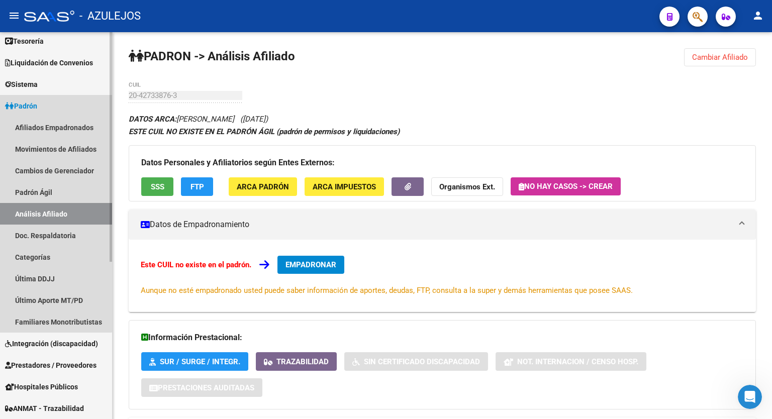
click at [42, 111] on link "Padrón" at bounding box center [56, 106] width 112 height 22
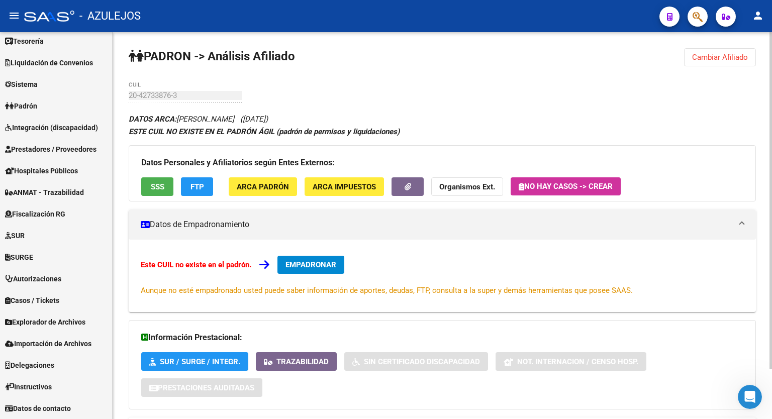
click at [483, 85] on div "PADRON -> Análisis Afiliado Cambiar Afiliado 20-42733876-3 CUIL DATOS ARCA: [PE…" at bounding box center [442, 254] width 659 height 445
click at [606, 105] on div "PADRON -> Análisis Afiliado Cambiar Afiliado 20-42733876-3 CUIL DATOS ARCA: [PE…" at bounding box center [442, 254] width 659 height 445
click at [505, 76] on div "PADRON -> Análisis Afiliado Cambiar Afiliado 20-42733876-3 CUIL DATOS ARCA: [PE…" at bounding box center [442, 254] width 659 height 445
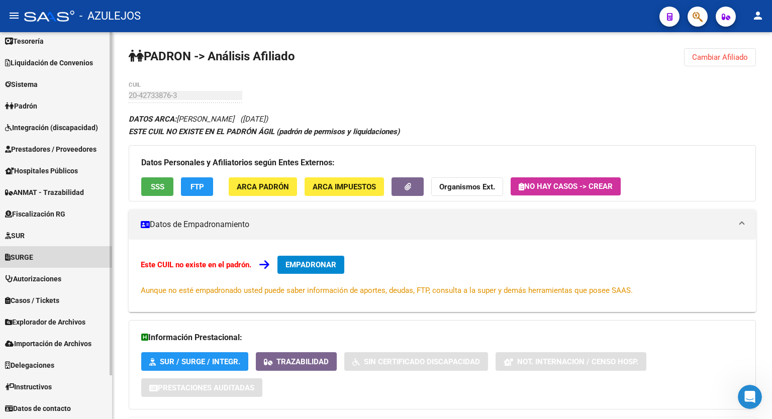
click at [46, 252] on link "SURGE" at bounding box center [56, 257] width 112 height 22
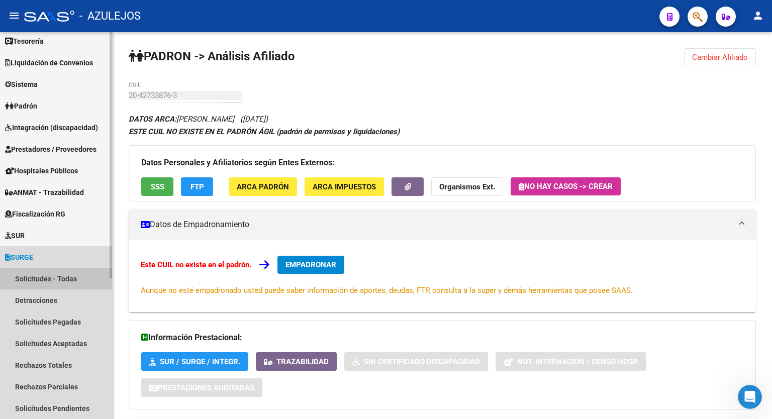
click at [47, 281] on link "Solicitudes - Todas" at bounding box center [56, 279] width 112 height 22
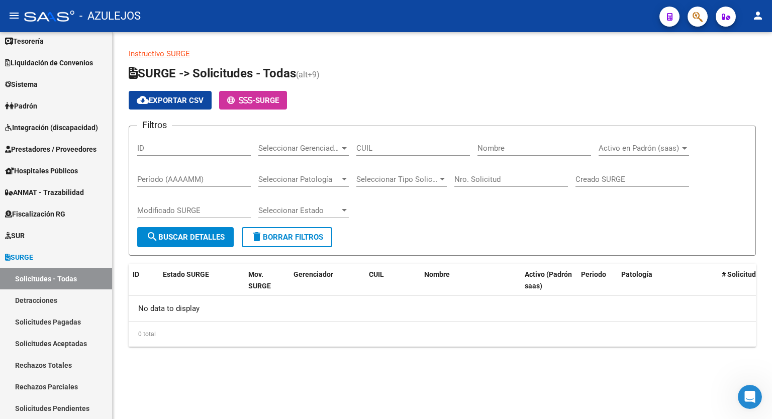
click at [164, 47] on div "Instructivo SURGE SURGE -> Solicitudes - Todas (alt+9) cloud_download Exportar …" at bounding box center [442, 205] width 659 height 347
click at [159, 55] on link "Instructivo SURGE" at bounding box center [159, 53] width 61 height 9
click at [463, 70] on h1 "SURGE -> Solicitudes - Todas (alt+9)" at bounding box center [442, 74] width 627 height 18
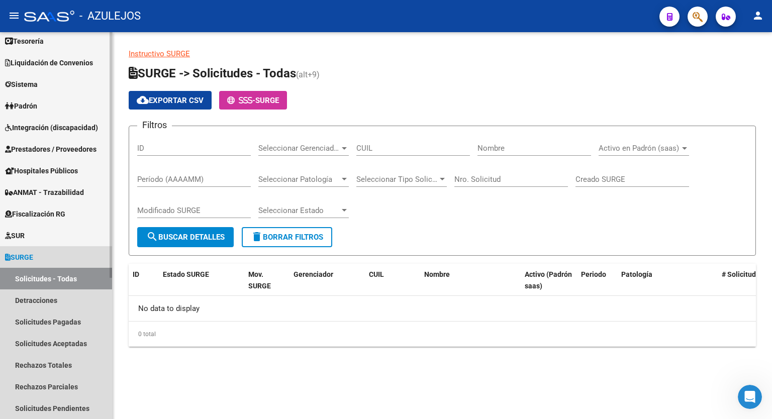
click at [33, 255] on span "SURGE" at bounding box center [19, 257] width 28 height 11
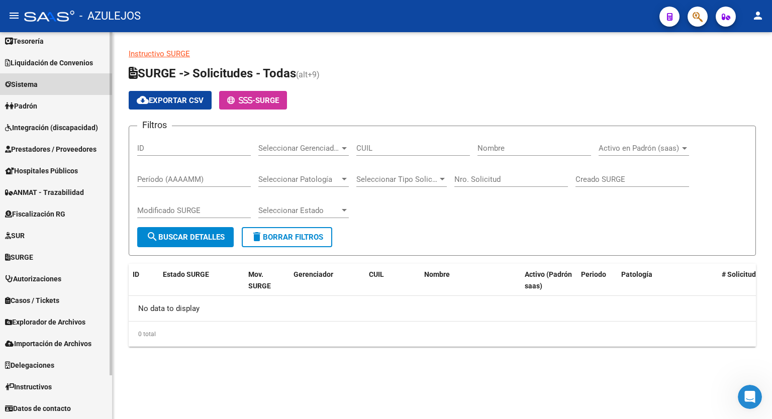
click at [38, 83] on span "Sistema" at bounding box center [21, 84] width 33 height 11
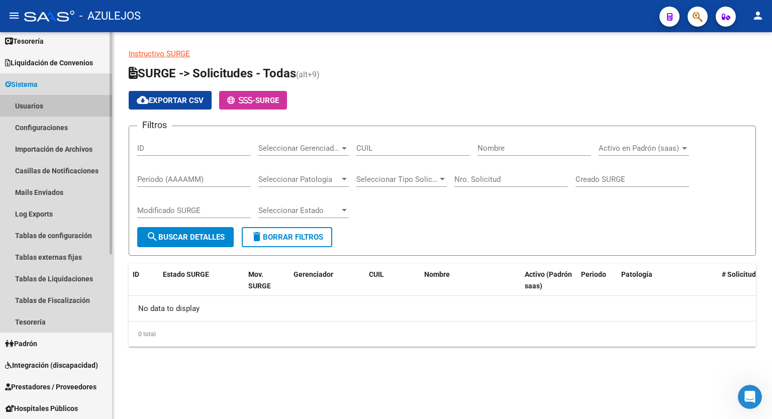
click at [40, 106] on link "Usuarios" at bounding box center [56, 106] width 112 height 22
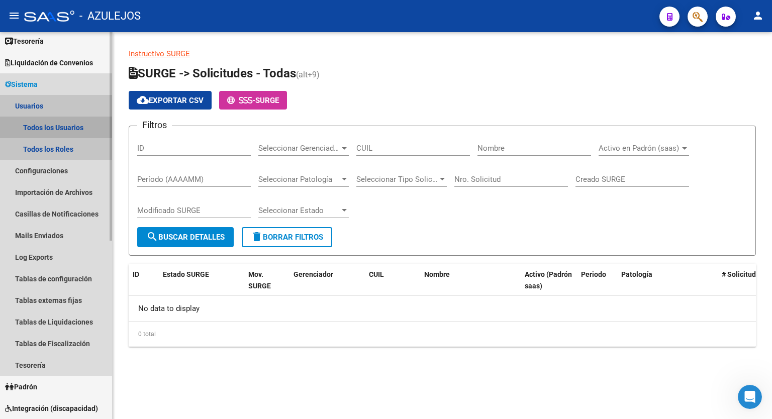
click at [51, 128] on link "Todos los Usuarios" at bounding box center [56, 128] width 112 height 22
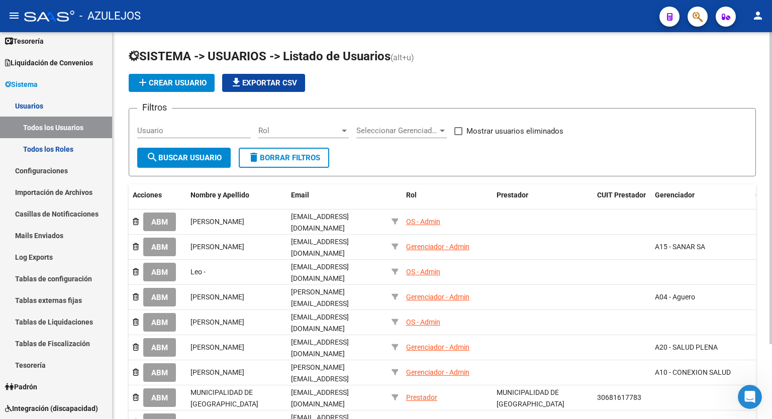
click at [693, 92] on app-list-header "SISTEMA -> USUARIOS -> Listado de Usuarios (alt+u) add Crear Usuario file_downl…" at bounding box center [442, 112] width 627 height 128
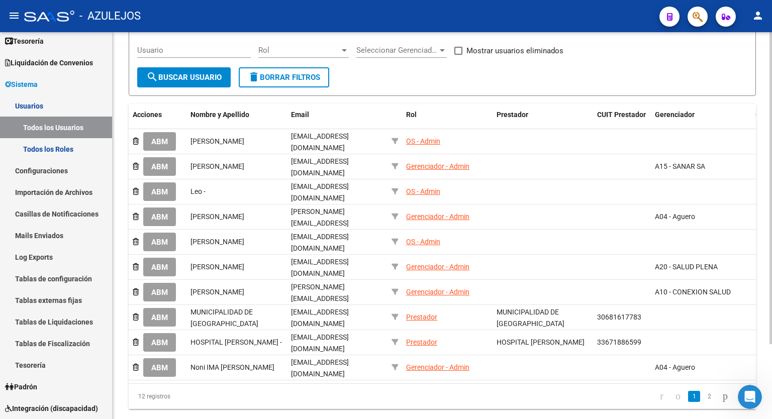
scroll to position [93, 0]
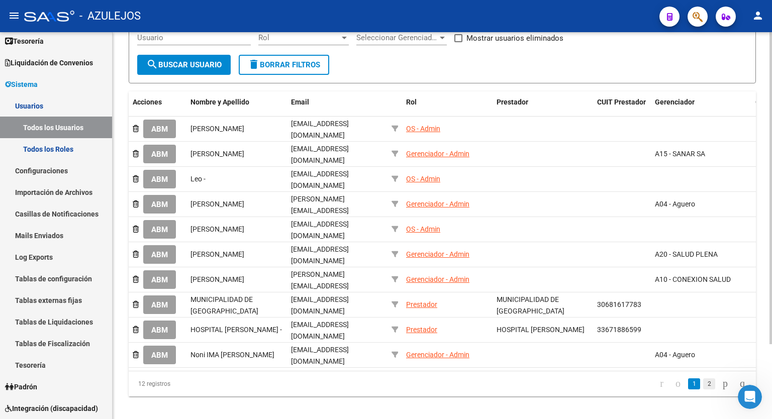
click at [703, 378] on link "2" at bounding box center [709, 383] width 12 height 11
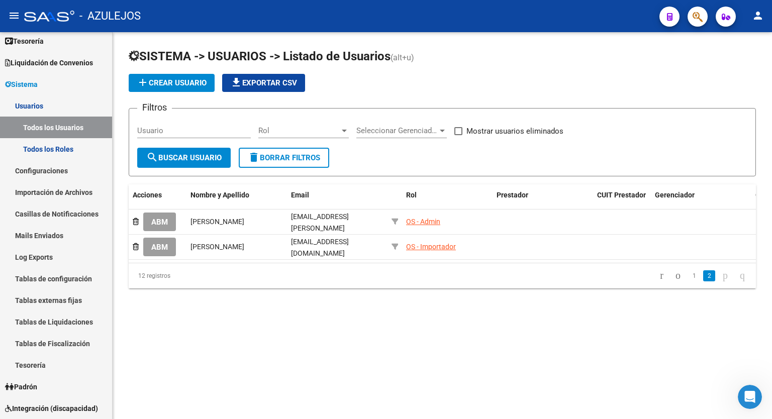
scroll to position [0, 0]
click at [688, 277] on link "1" at bounding box center [694, 275] width 12 height 11
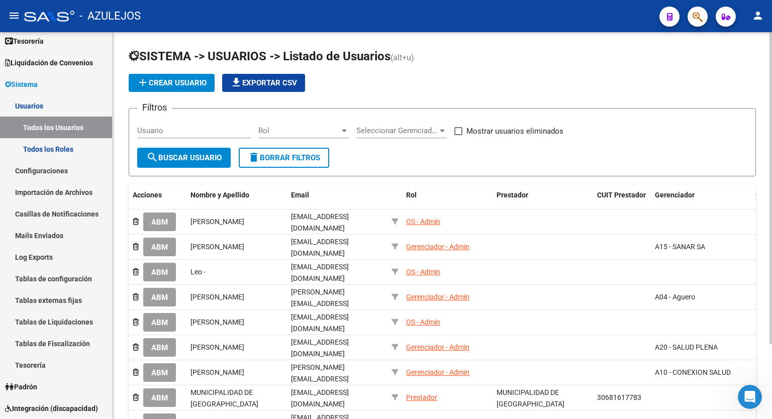
click at [587, 57] on h1 "SISTEMA -> USUARIOS -> Listado de Usuarios (alt+u)" at bounding box center [442, 57] width 627 height 18
